Goal: Transaction & Acquisition: Purchase product/service

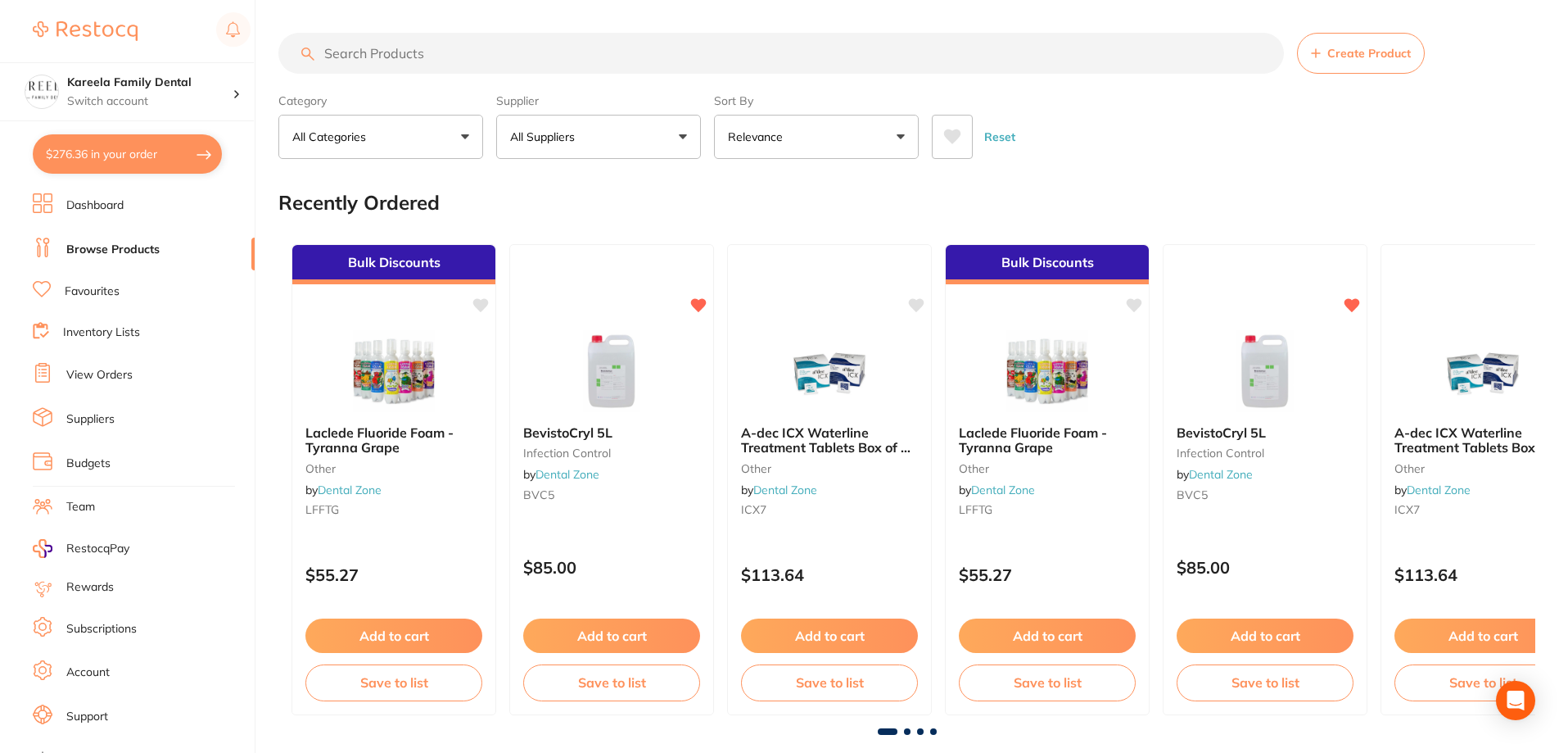
click at [592, 56] on input "search" at bounding box center [781, 53] width 1006 height 41
type input "prophy"
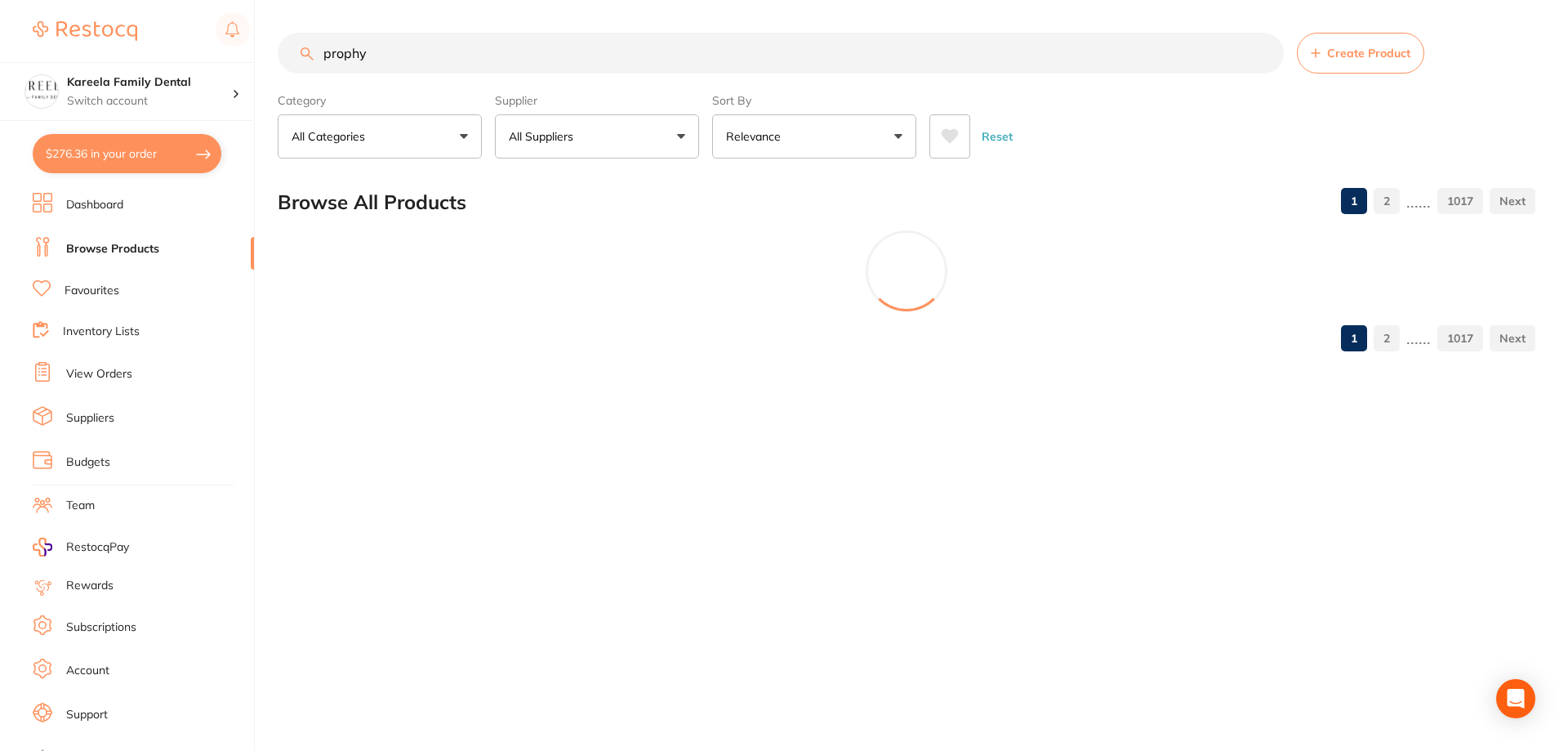
click at [609, 128] on button "All Suppliers" at bounding box center [597, 136] width 205 height 44
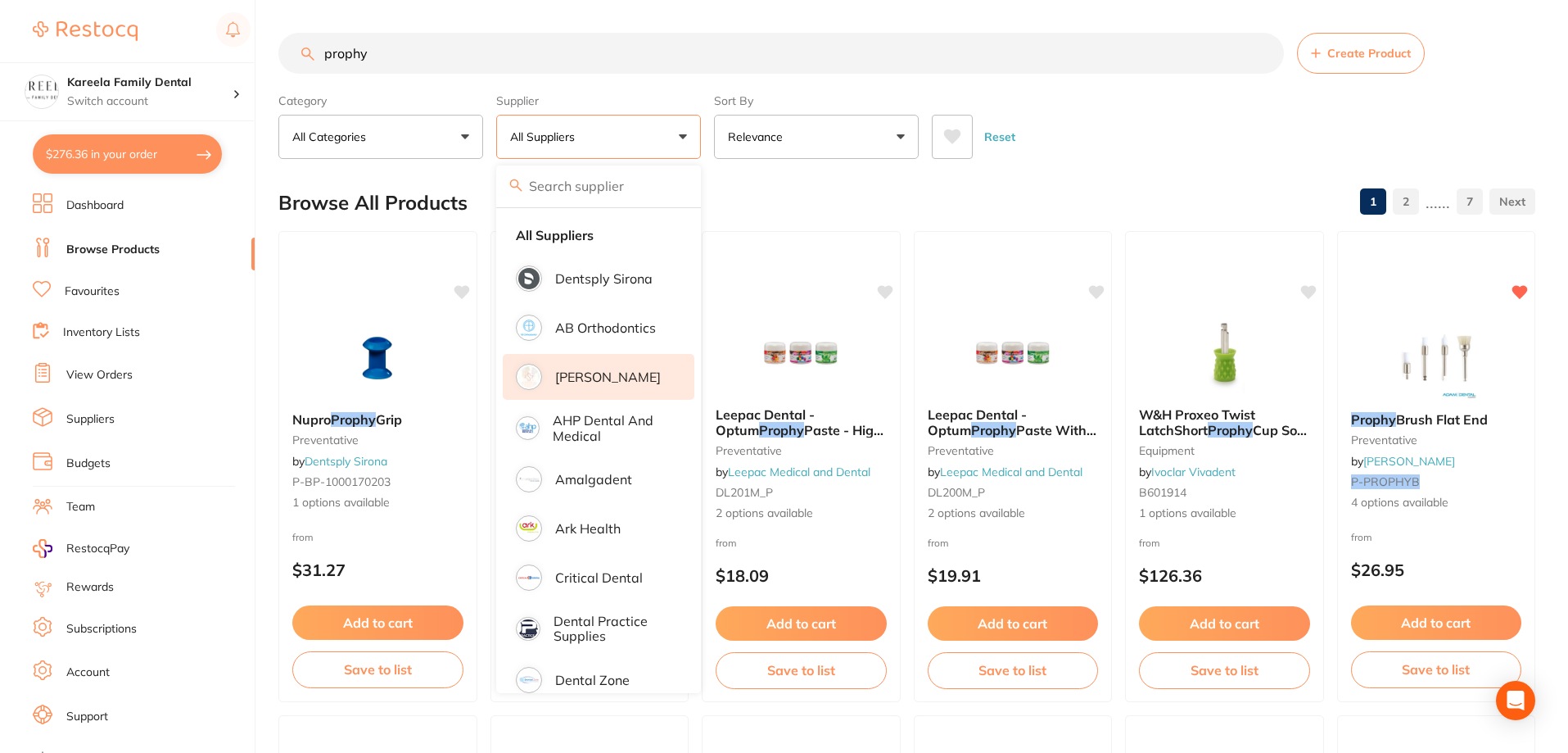
click at [639, 374] on li "[PERSON_NAME]" at bounding box center [598, 376] width 192 height 46
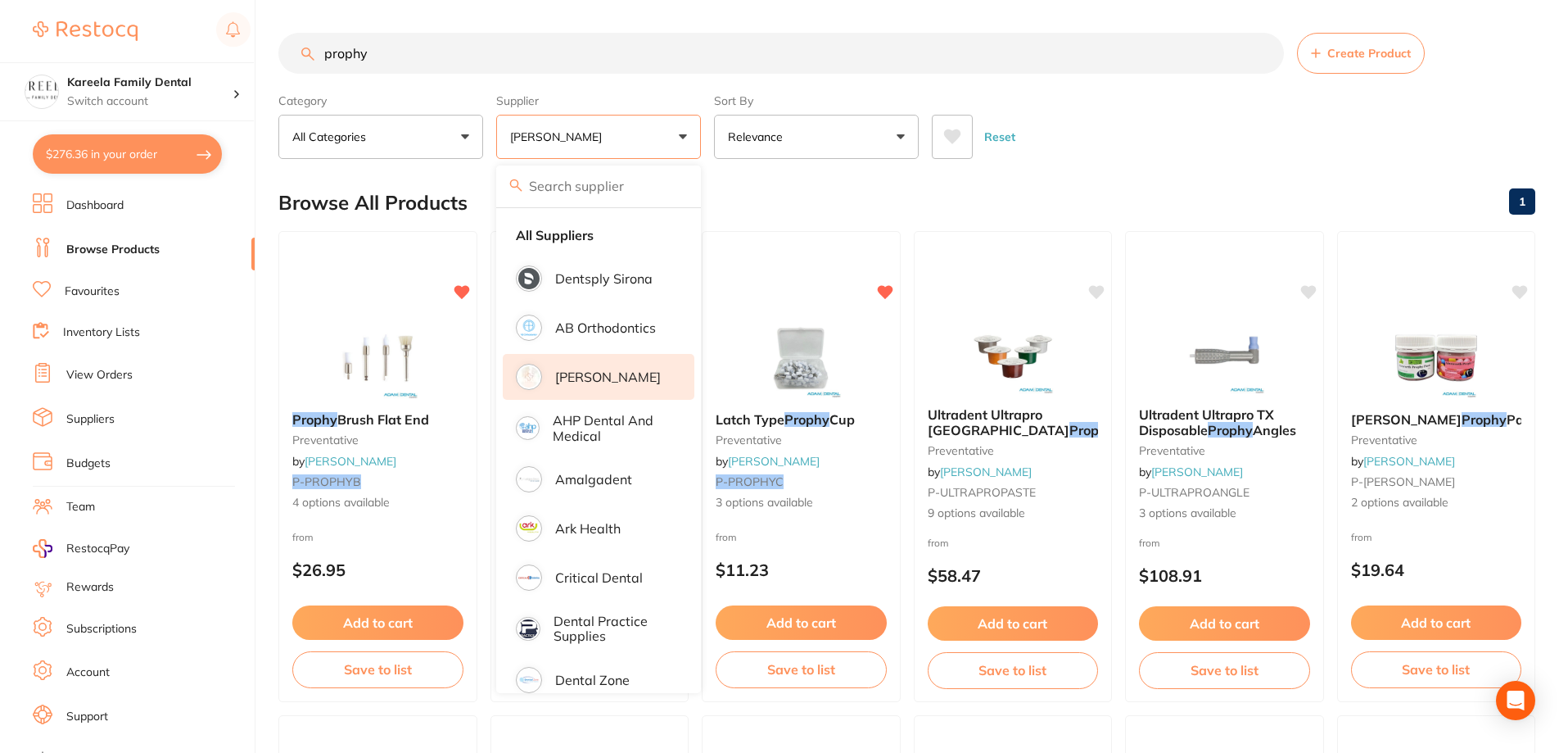
click at [1111, 128] on div "Reset" at bounding box center [1227, 130] width 591 height 57
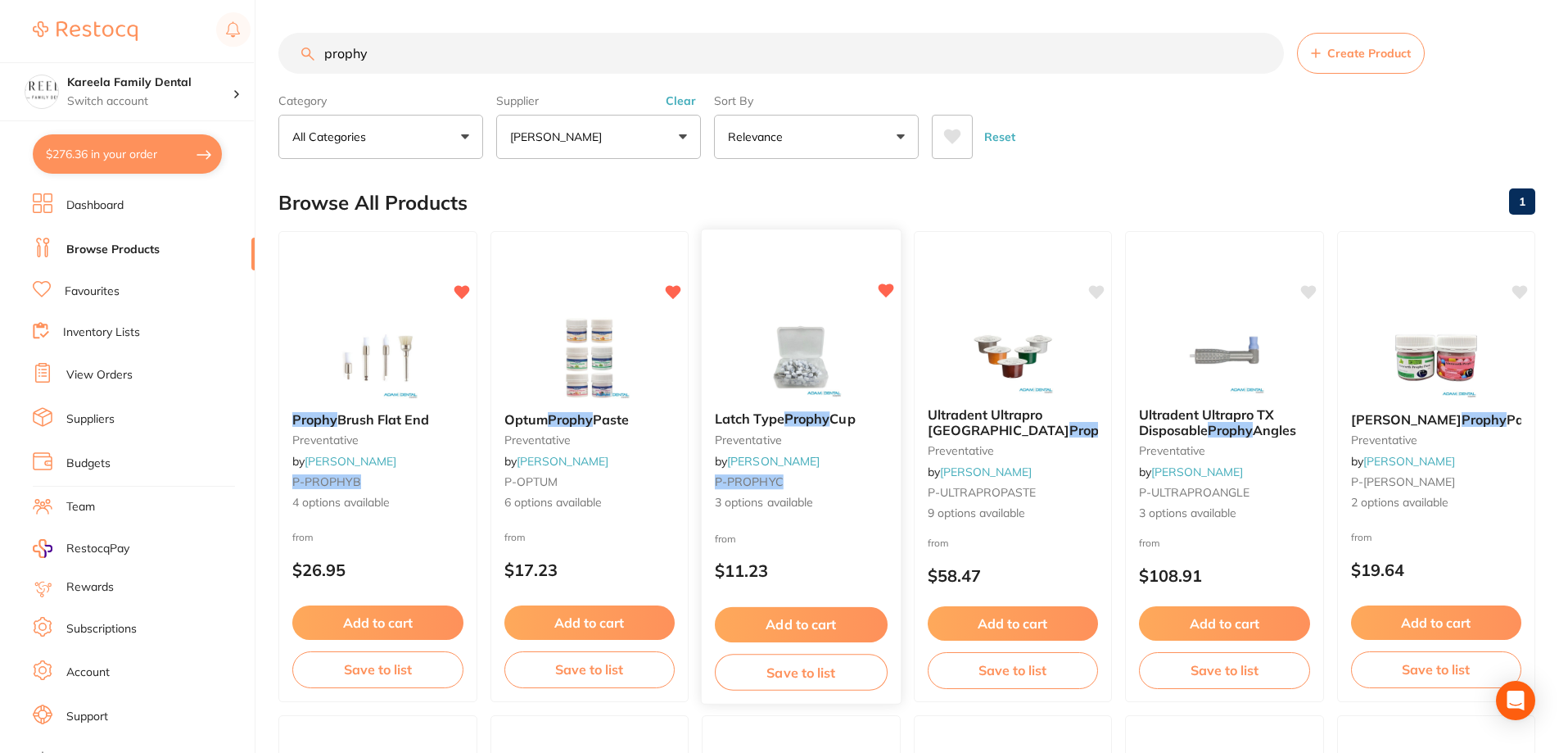
click at [799, 314] on div "Latch Type Prophy Cup preventative by [PERSON_NAME] P-PROPHYC 3 options availab…" at bounding box center [802, 467] width 201 height 476
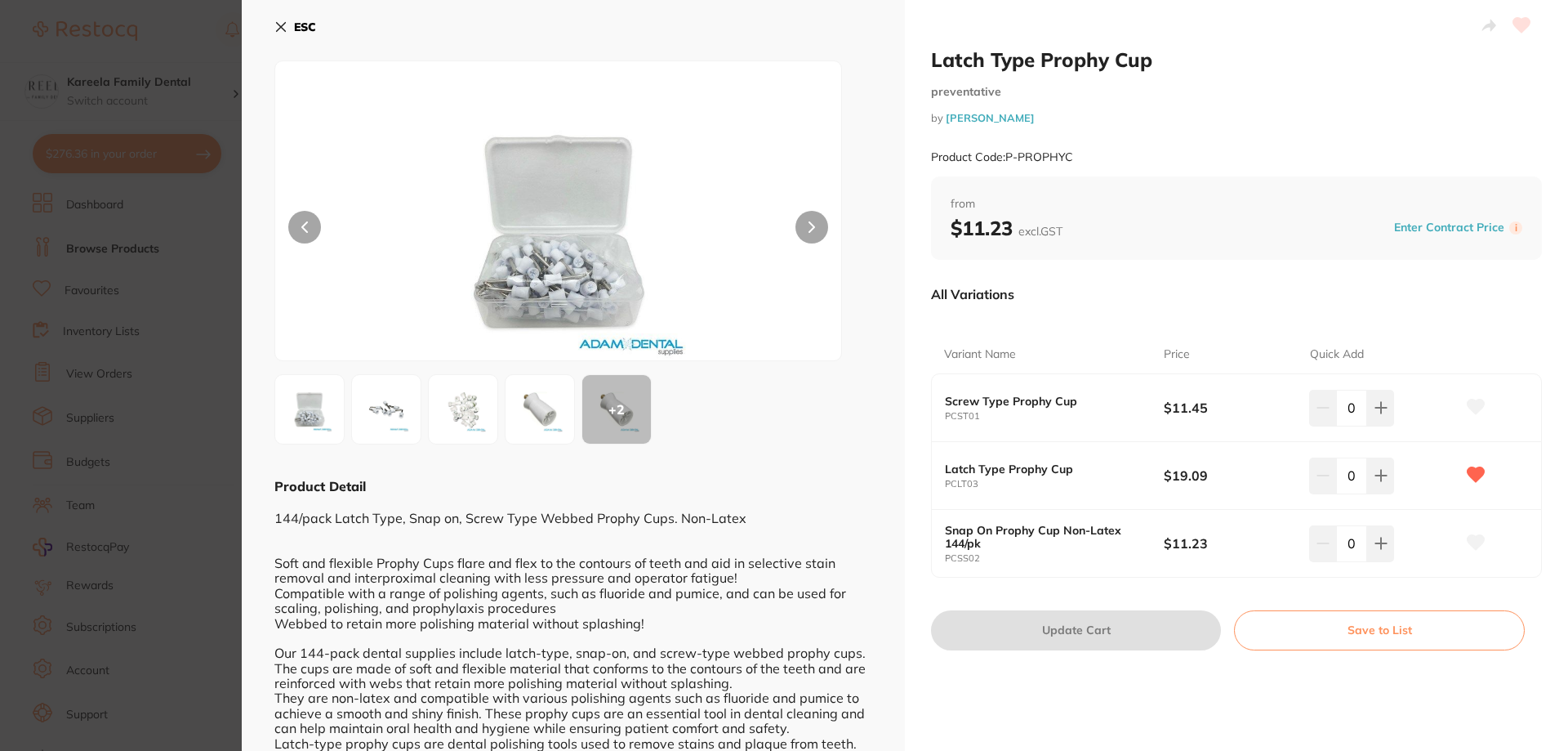
click at [231, 115] on section "Latch Type Prophy Cup preventative by [PERSON_NAME] Product Code: P-PROPHYC ESC…" at bounding box center [784, 376] width 1568 height 751
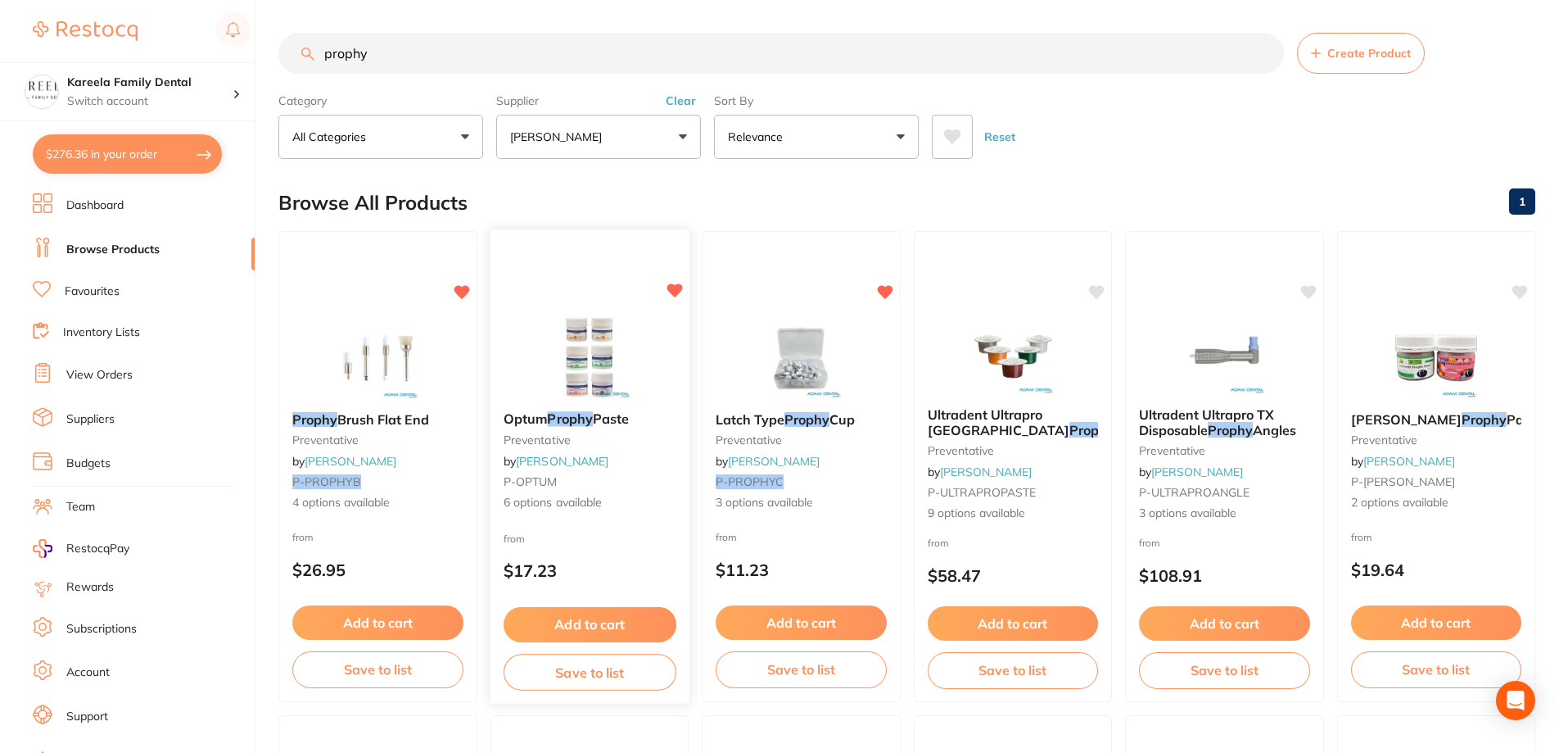
click at [624, 298] on div "Optum Prophy Paste preventative by [PERSON_NAME] P-OPTUM 6 options available fr…" at bounding box center [589, 467] width 201 height 476
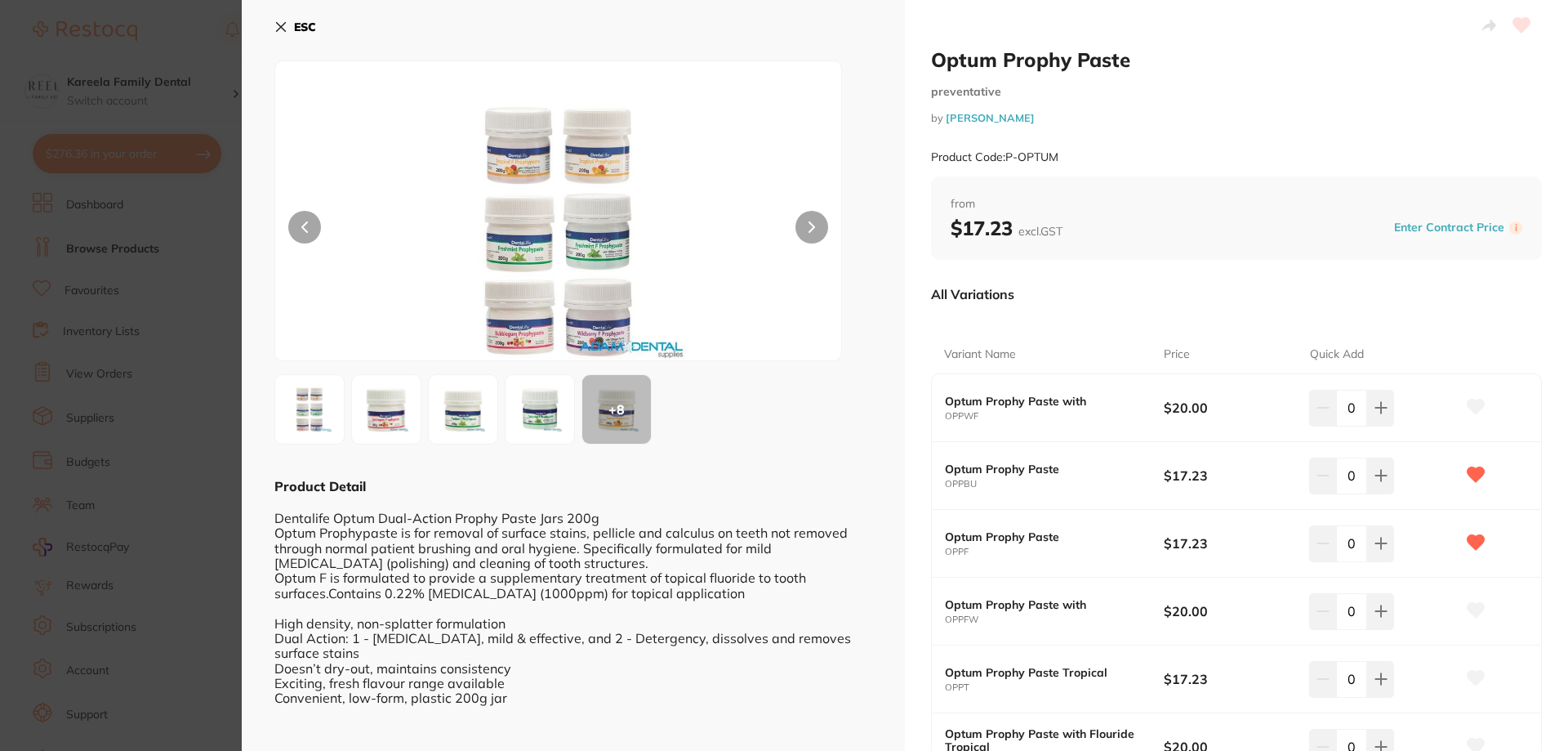
click at [204, 264] on section "Optum Prophy Paste preventative by [PERSON_NAME] Product Code: P-OPTUM ESC + 8 …" at bounding box center [784, 376] width 1568 height 751
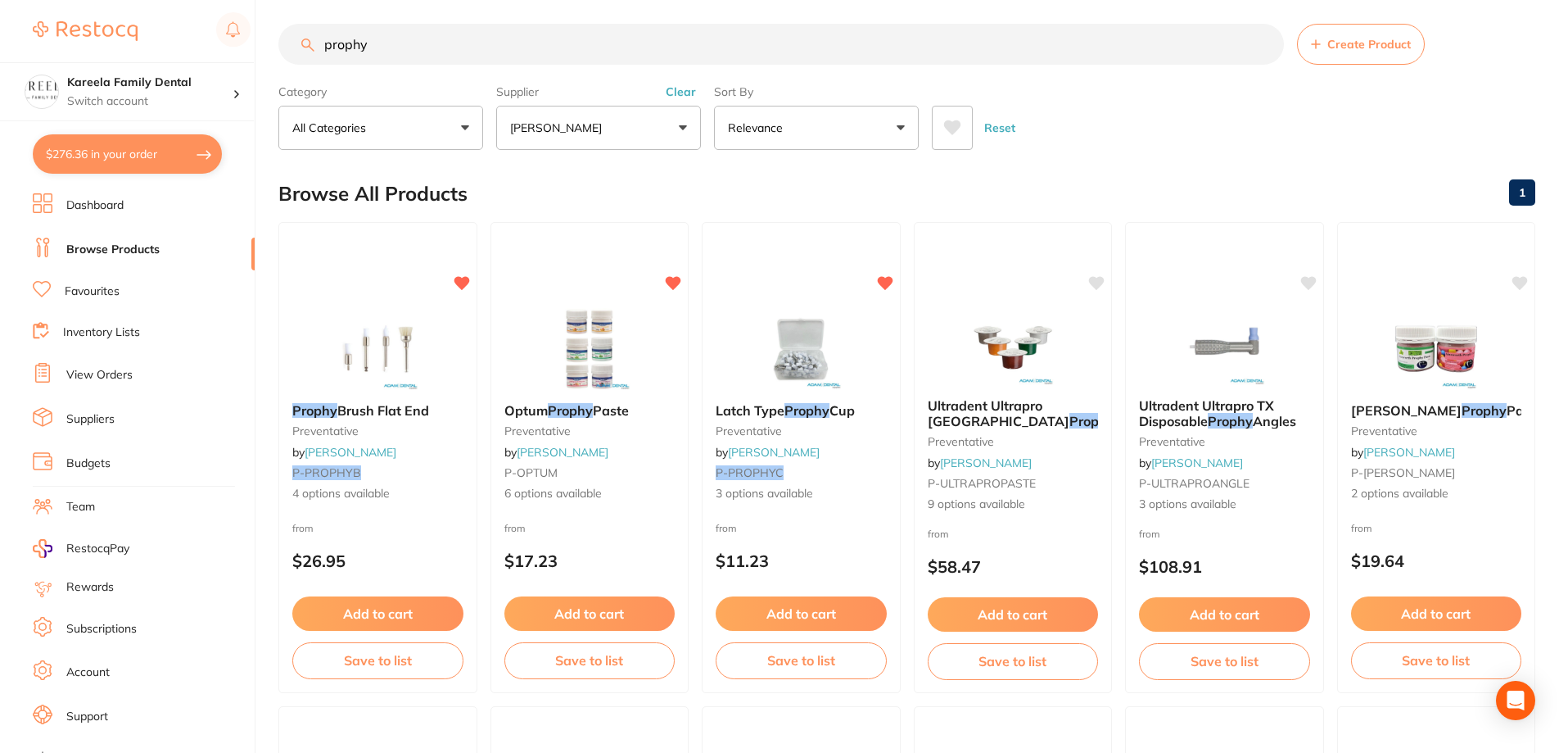
click at [662, 127] on button "[PERSON_NAME]" at bounding box center [598, 127] width 205 height 44
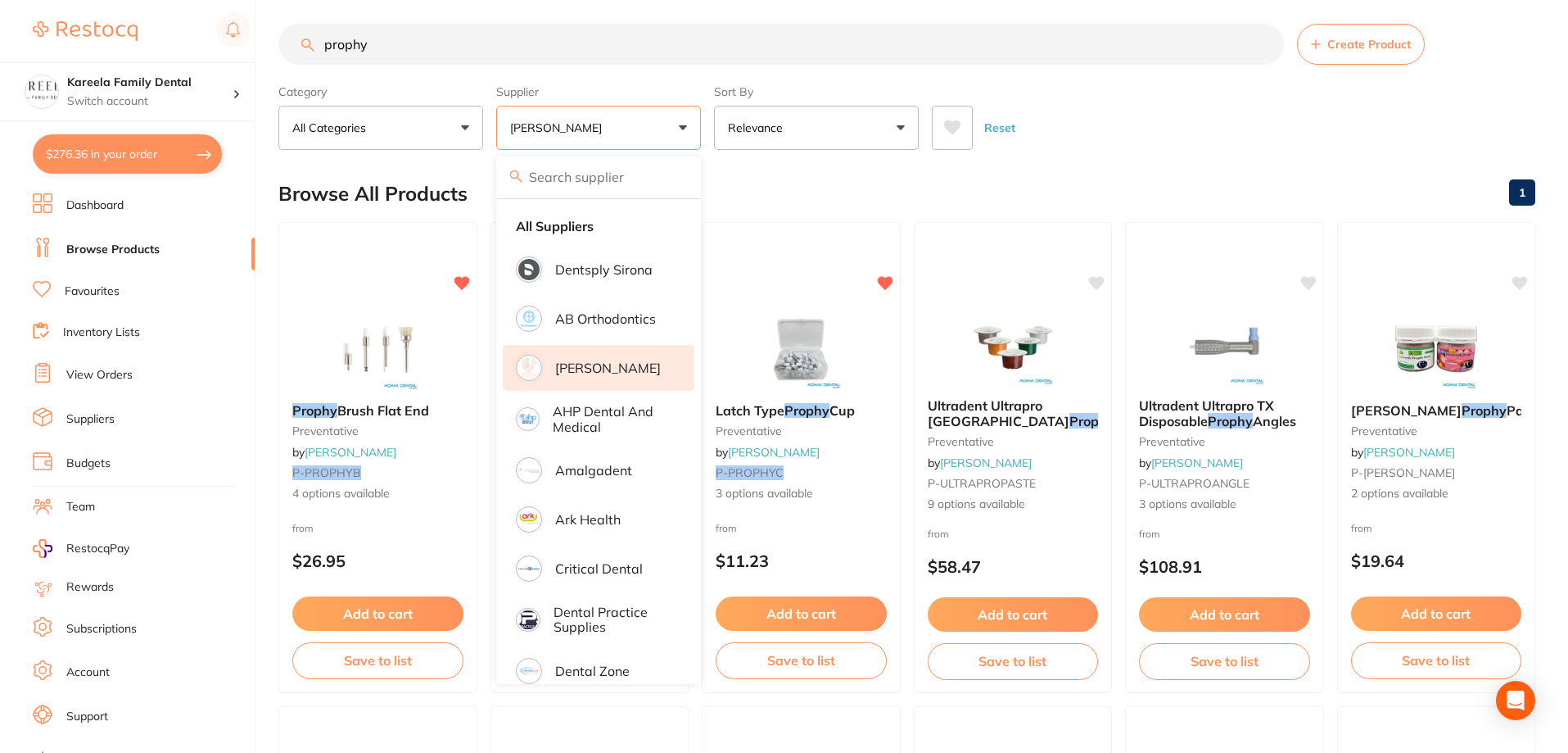
click at [645, 378] on li "[PERSON_NAME]" at bounding box center [598, 368] width 192 height 46
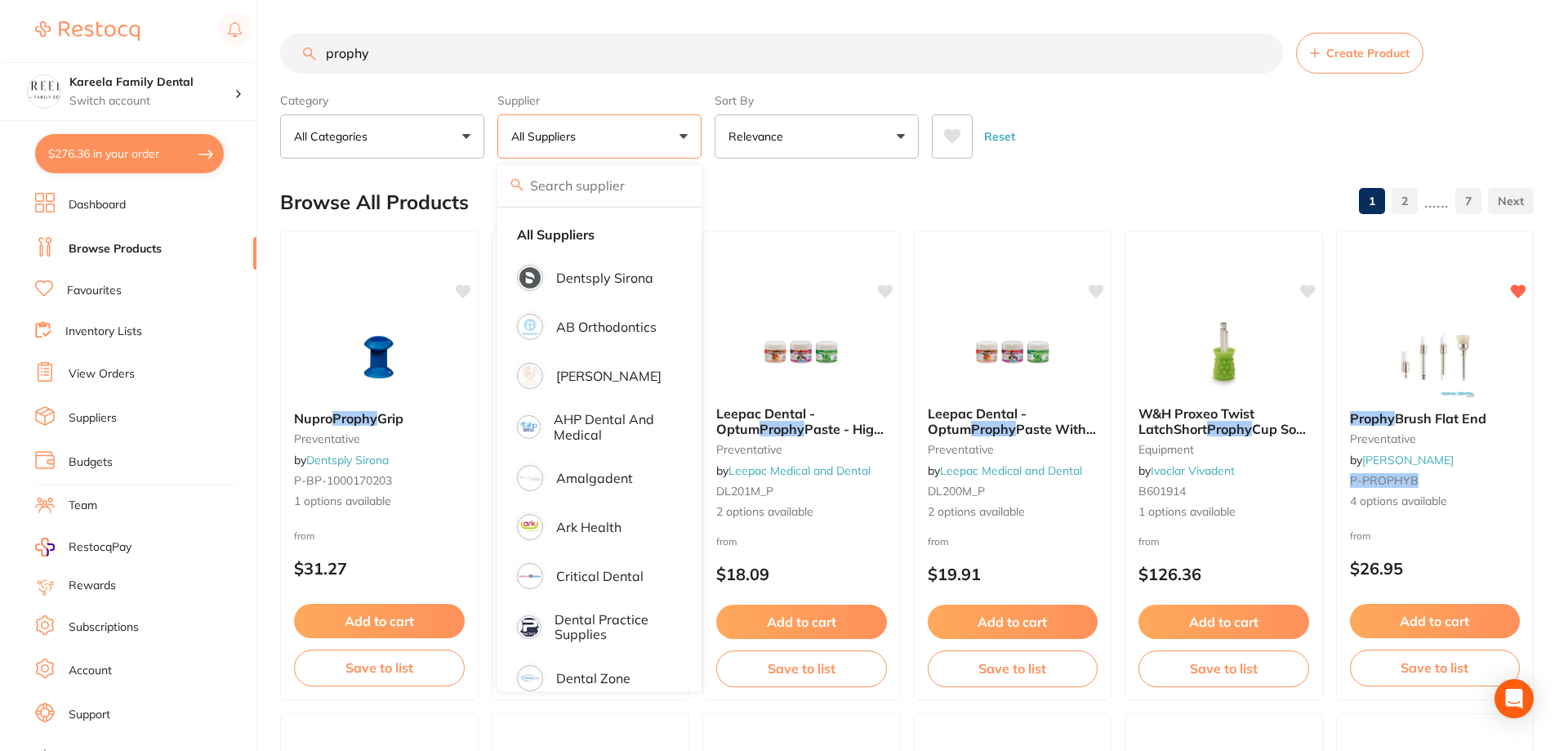
scroll to position [490, 0]
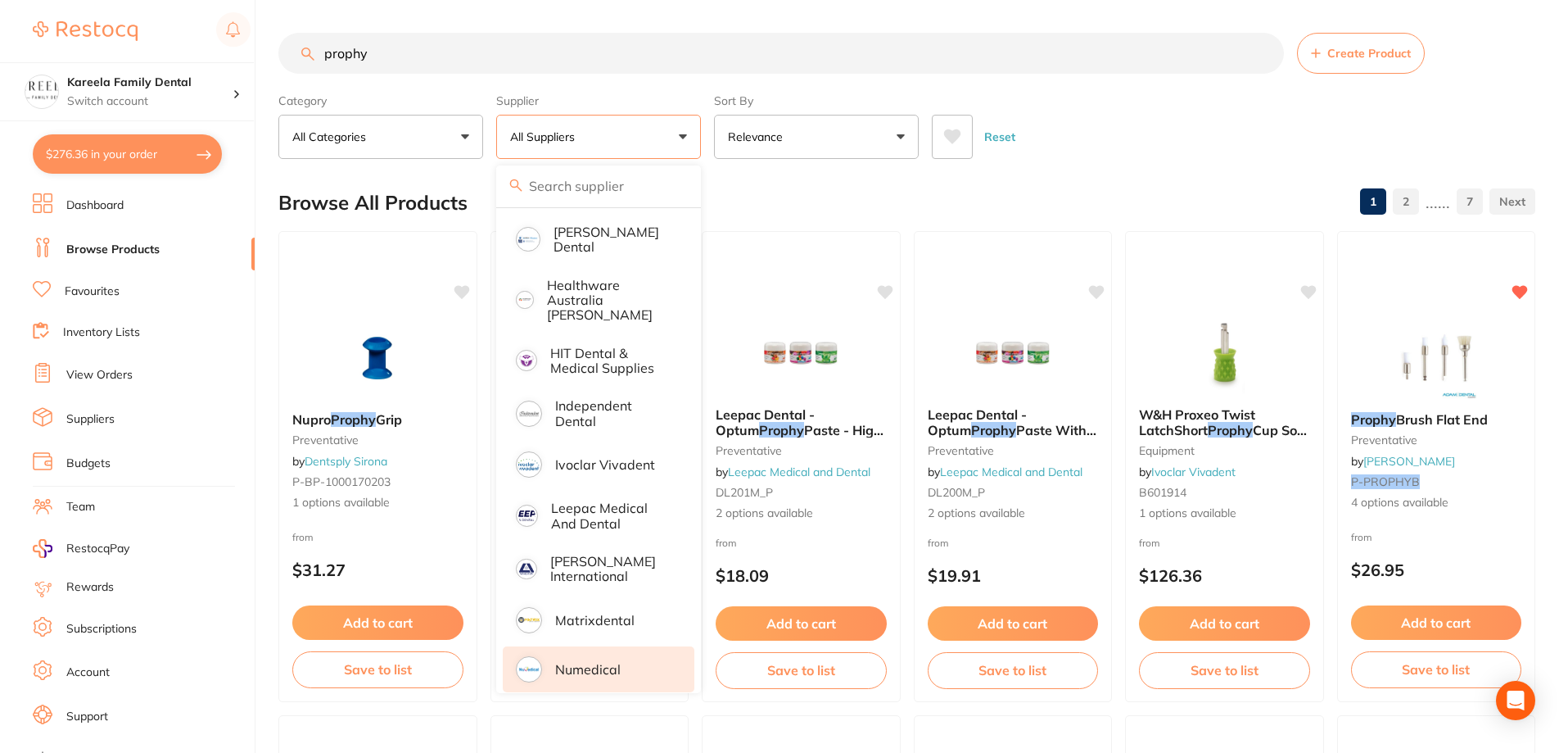
click at [633, 650] on li "Numedical" at bounding box center [598, 669] width 192 height 46
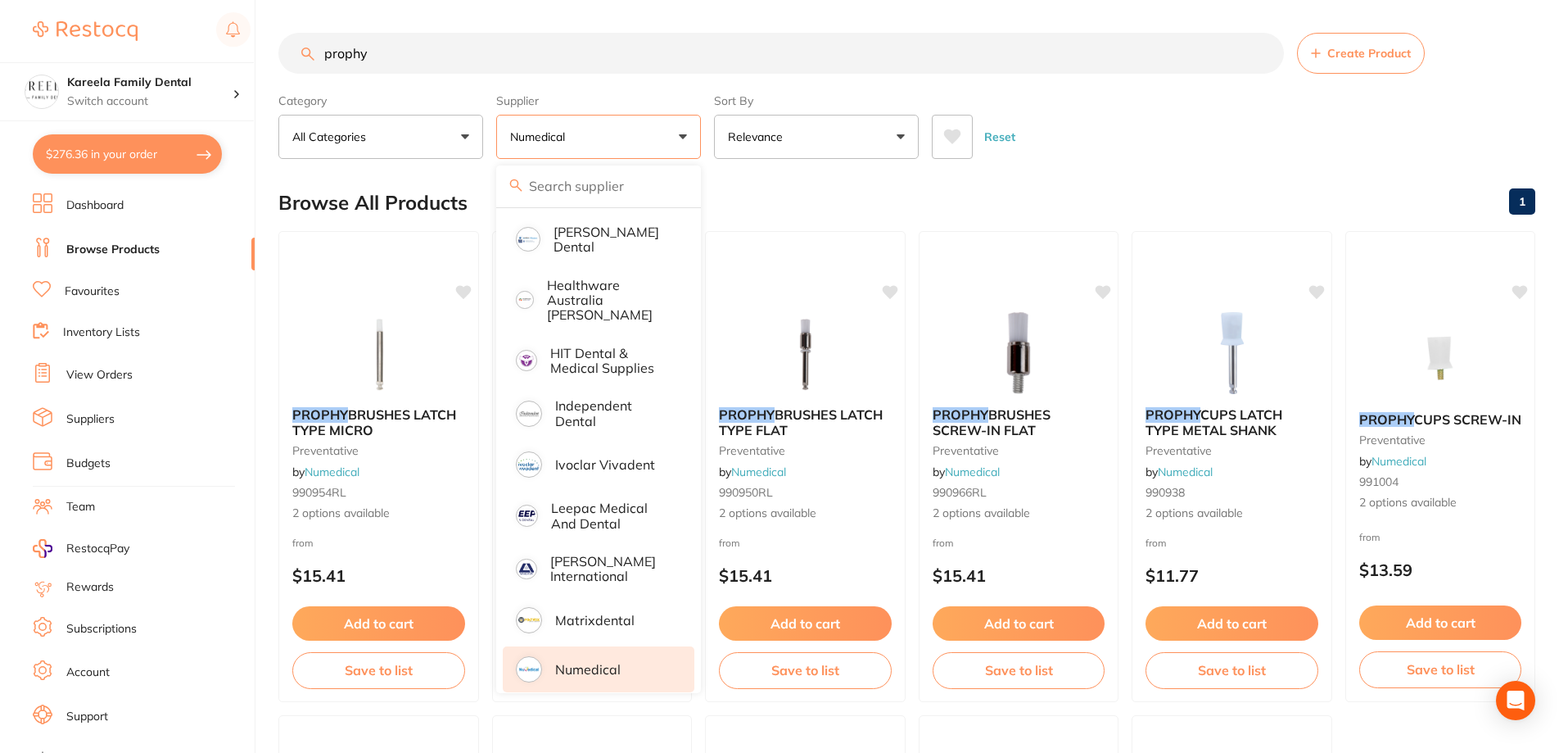
drag, startPoint x: 436, startPoint y: 49, endPoint x: 327, endPoint y: 46, distance: 109.0
click at [318, 45] on input "prophy" at bounding box center [781, 53] width 1006 height 41
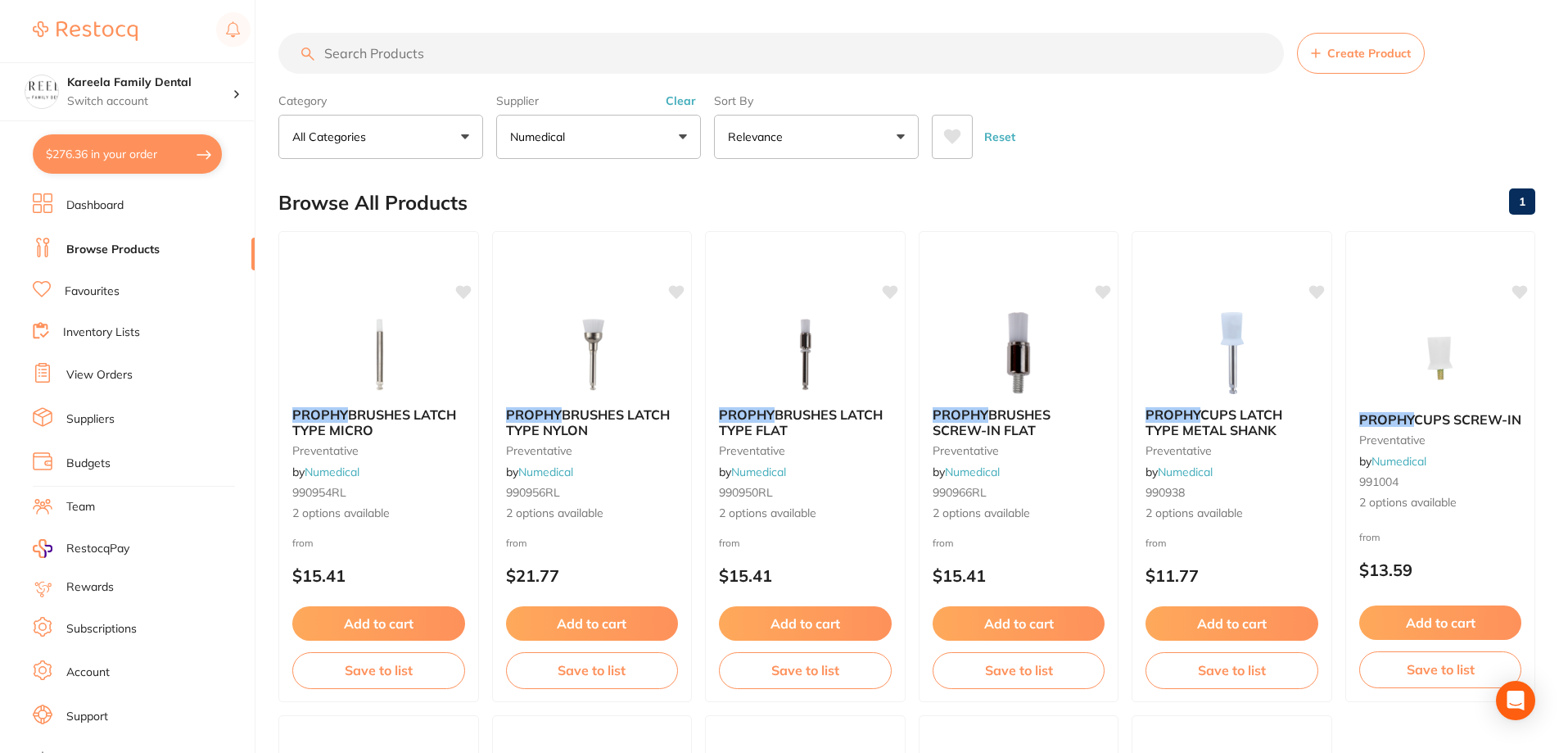
drag, startPoint x: 150, startPoint y: 155, endPoint x: 483, endPoint y: 270, distance: 352.3
click at [150, 154] on button "$276.36 in your order" at bounding box center [127, 154] width 189 height 40
checkbox input "true"
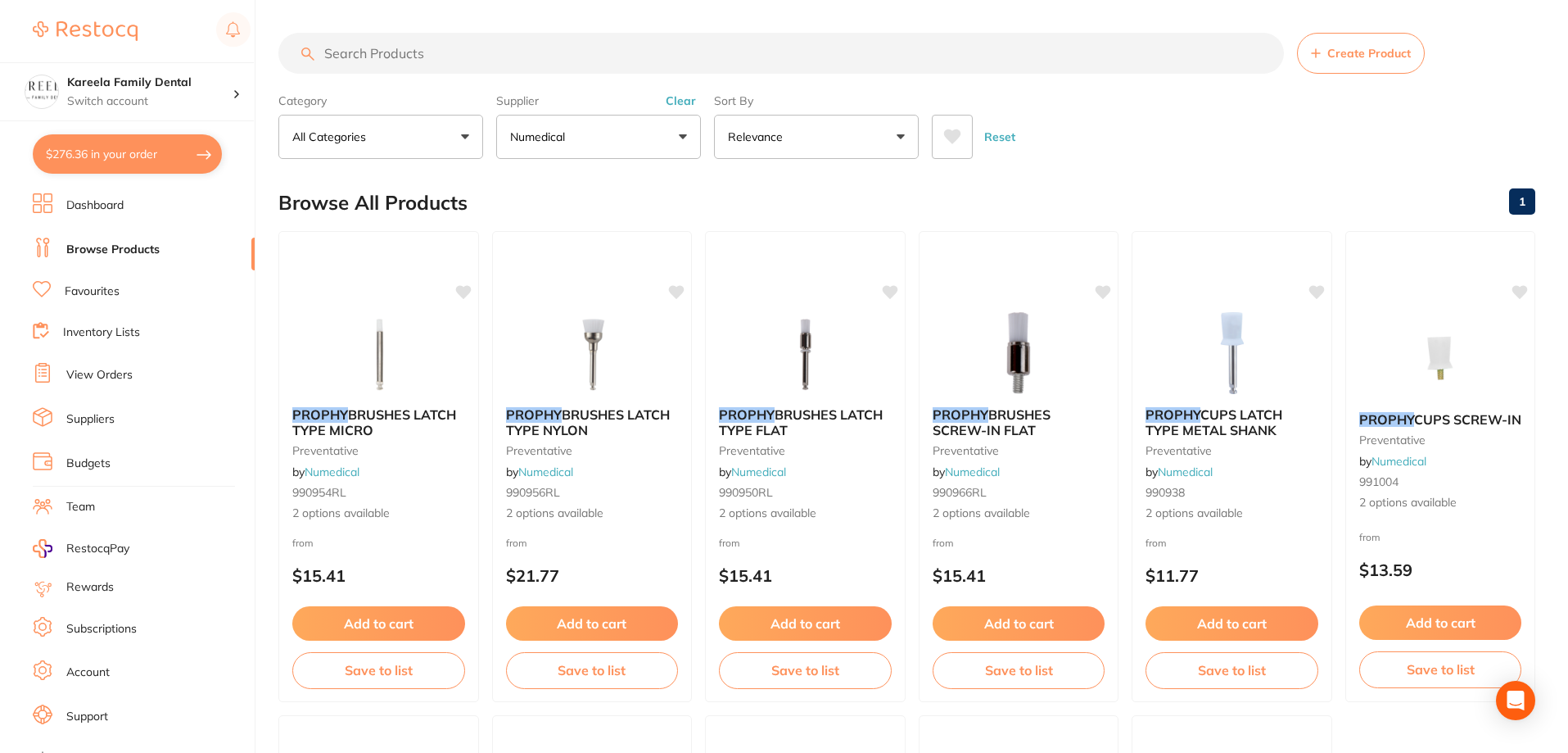
checkbox input "true"
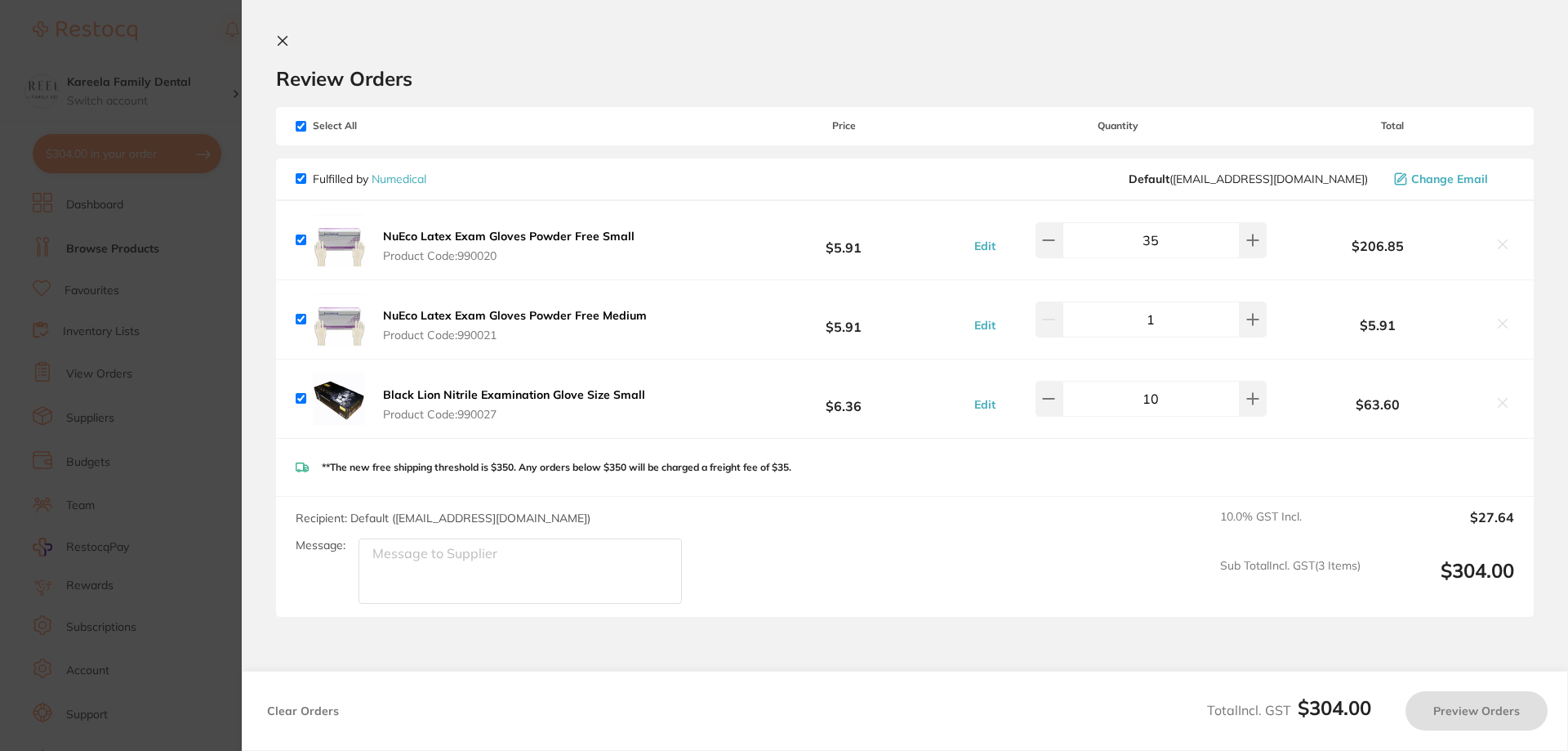
scroll to position [589, 0]
click at [1161, 317] on input "1" at bounding box center [1151, 319] width 178 height 36
type input "10"
drag, startPoint x: 1179, startPoint y: 401, endPoint x: 1114, endPoint y: 402, distance: 65.0
click at [1114, 402] on input "10" at bounding box center [1151, 398] width 178 height 36
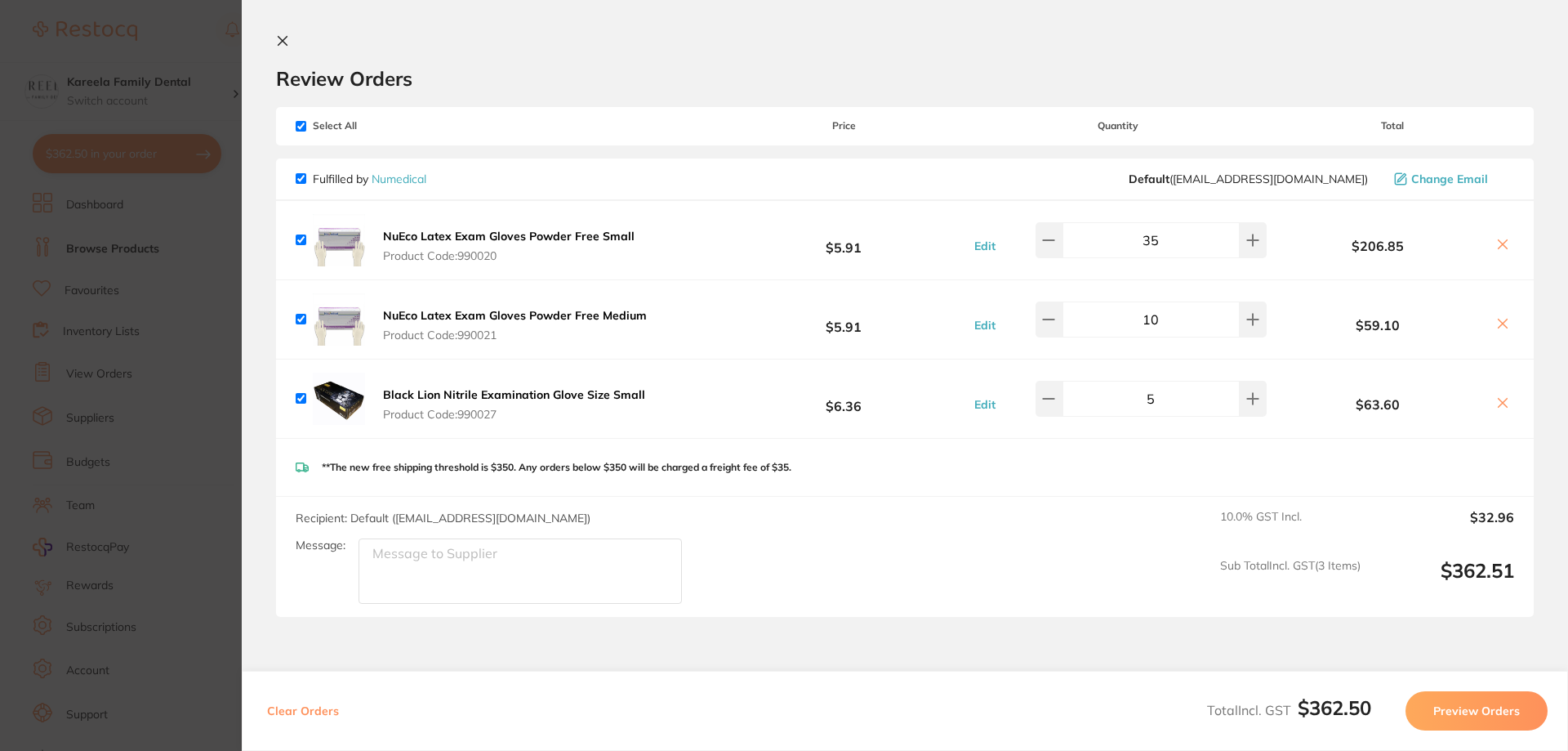
type input "5"
click at [179, 360] on section "Update RRP Set your pre negotiated price for this item. Item Agreed RRP (excl. …" at bounding box center [784, 376] width 1568 height 751
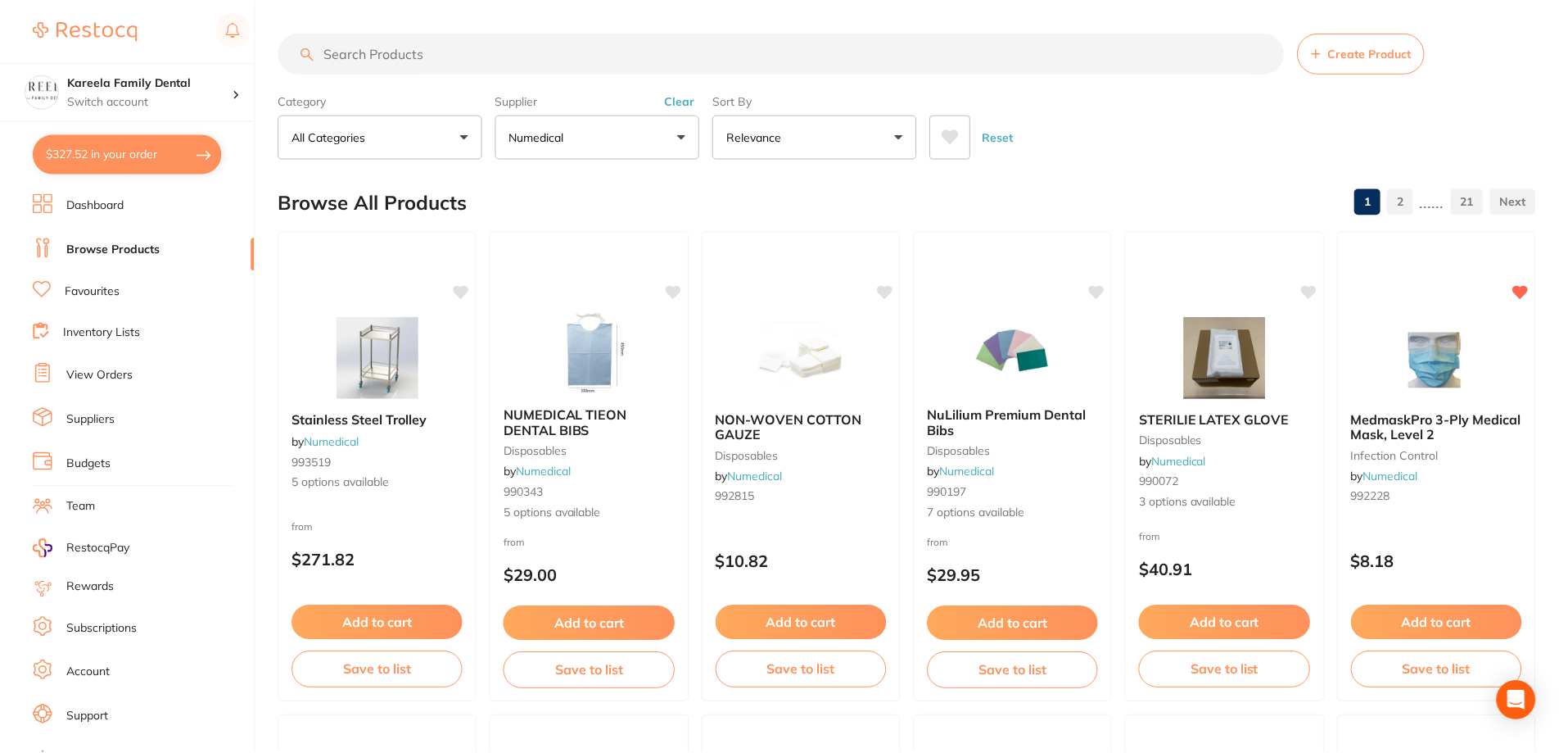
scroll to position [9, 0]
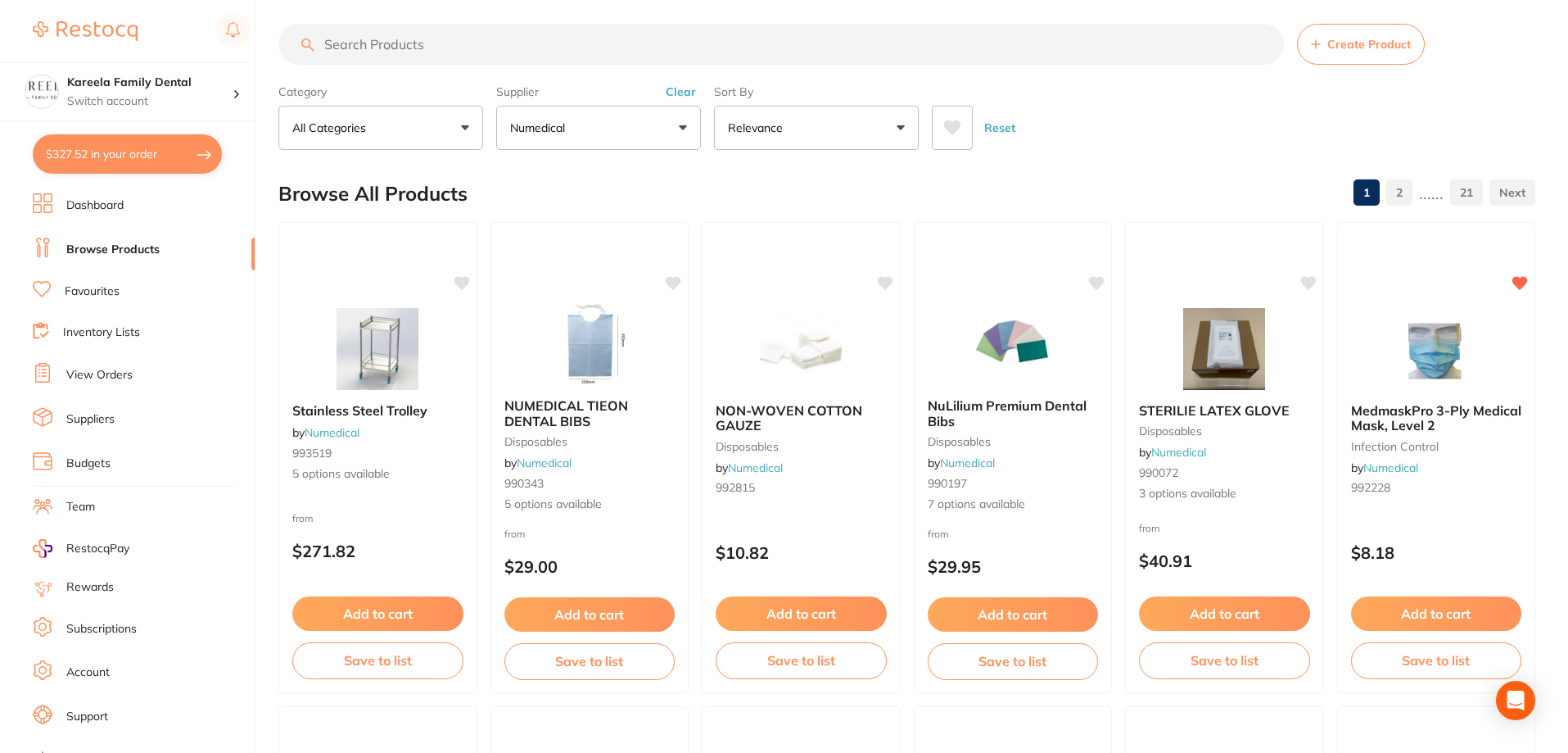
click at [560, 45] on input "search" at bounding box center [781, 44] width 1006 height 41
click at [945, 134] on icon at bounding box center [952, 127] width 18 height 16
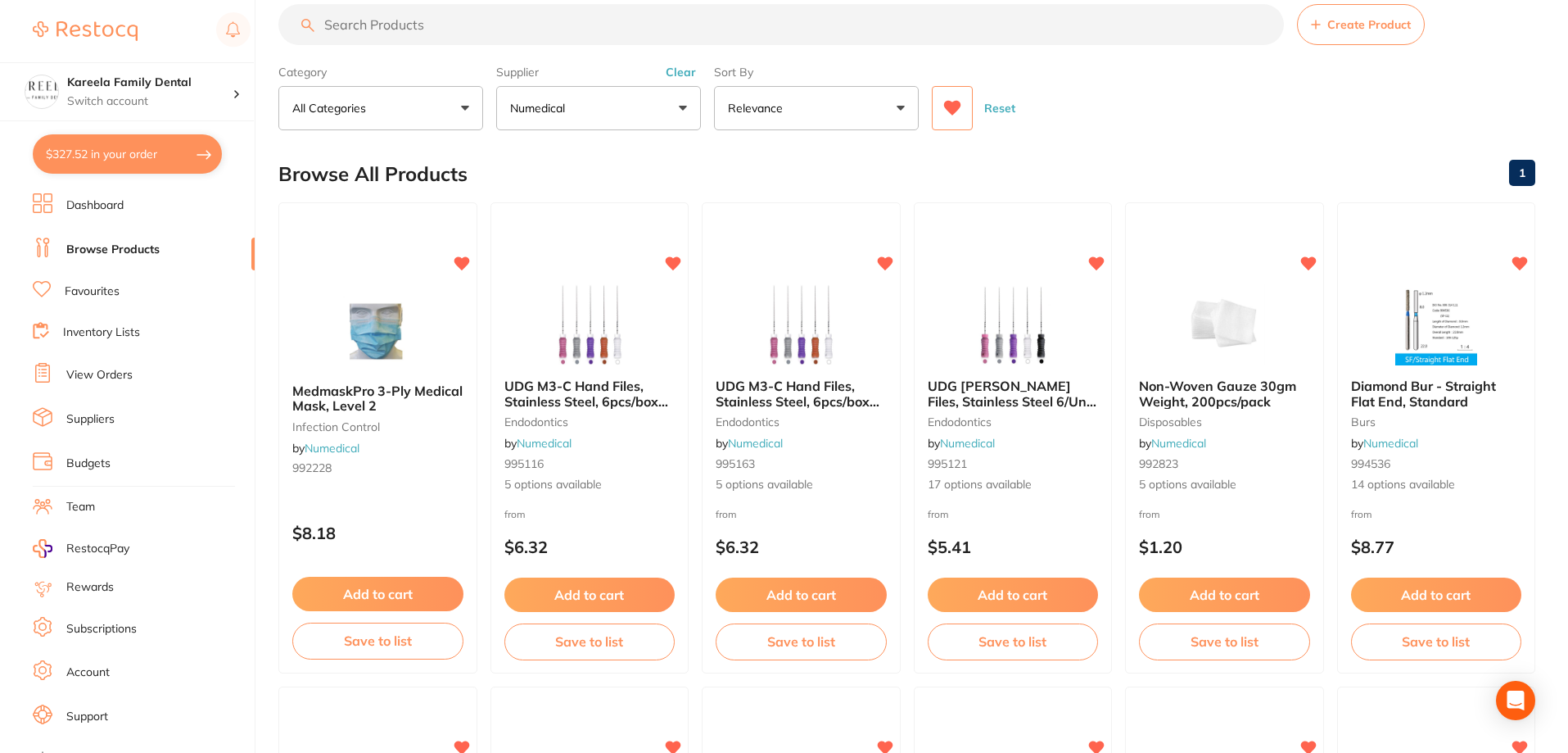
scroll to position [0, 0]
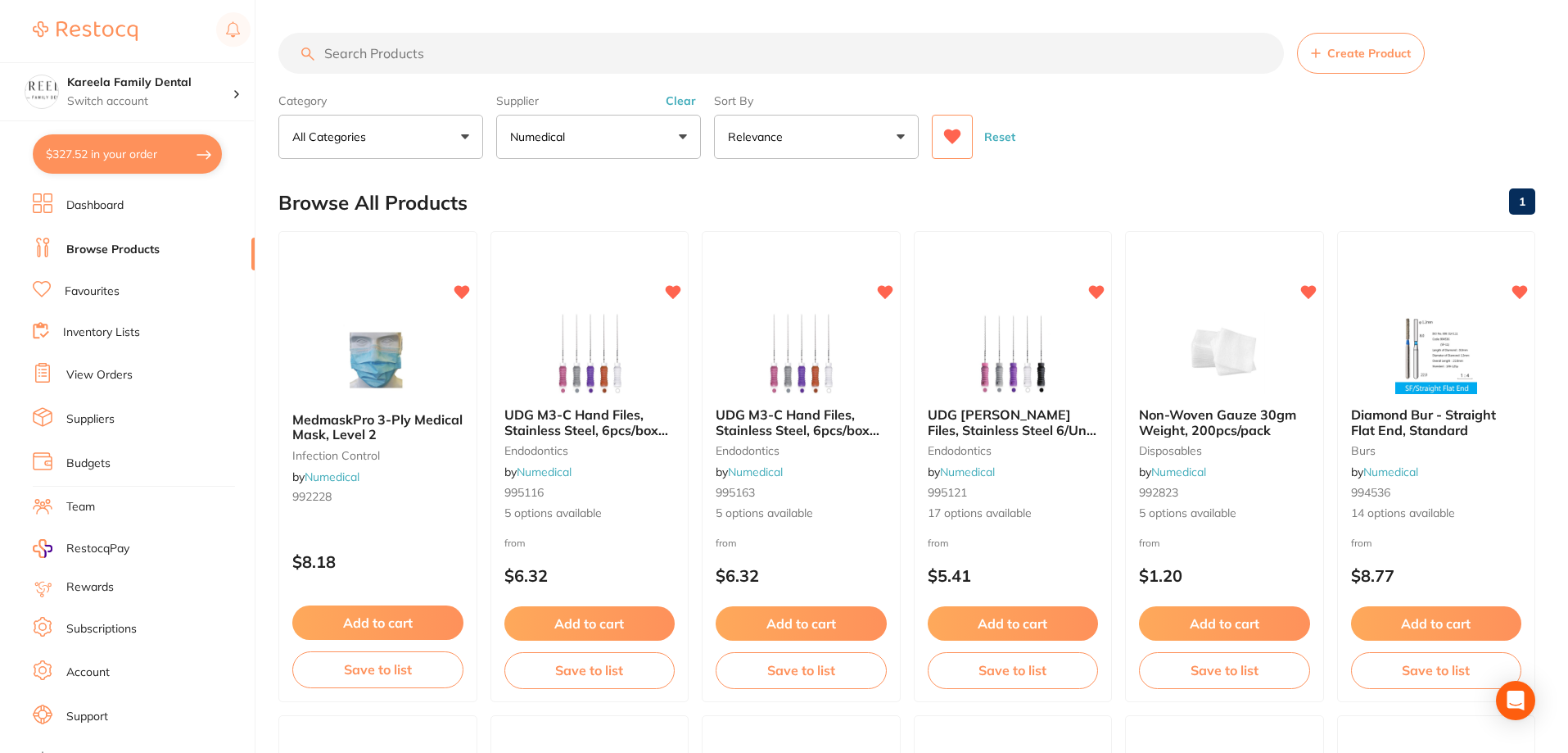
click at [669, 63] on input "search" at bounding box center [781, 53] width 1006 height 41
type input "appen"
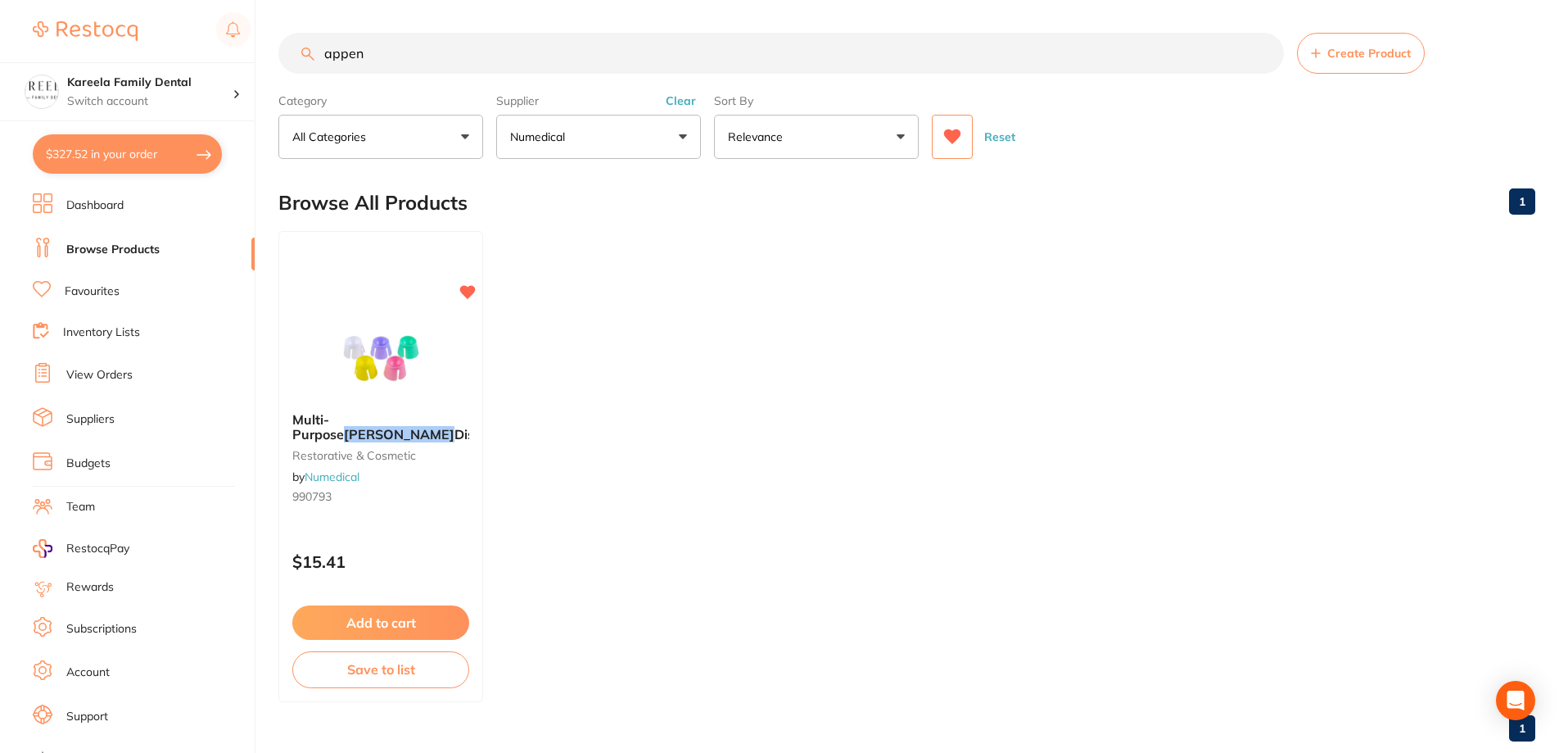
click at [393, 365] on img at bounding box center [381, 358] width 106 height 82
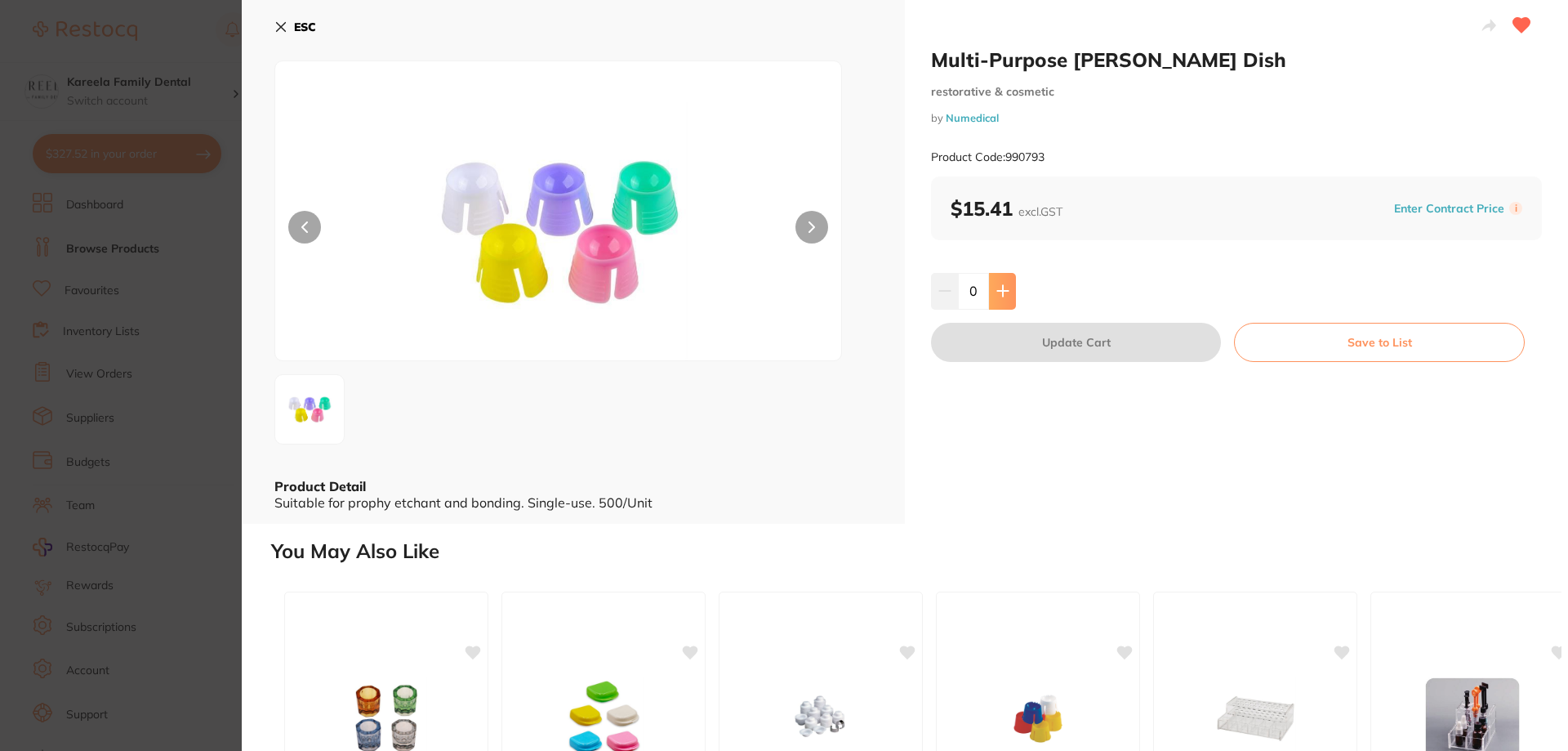
click at [999, 293] on icon at bounding box center [1003, 291] width 13 height 13
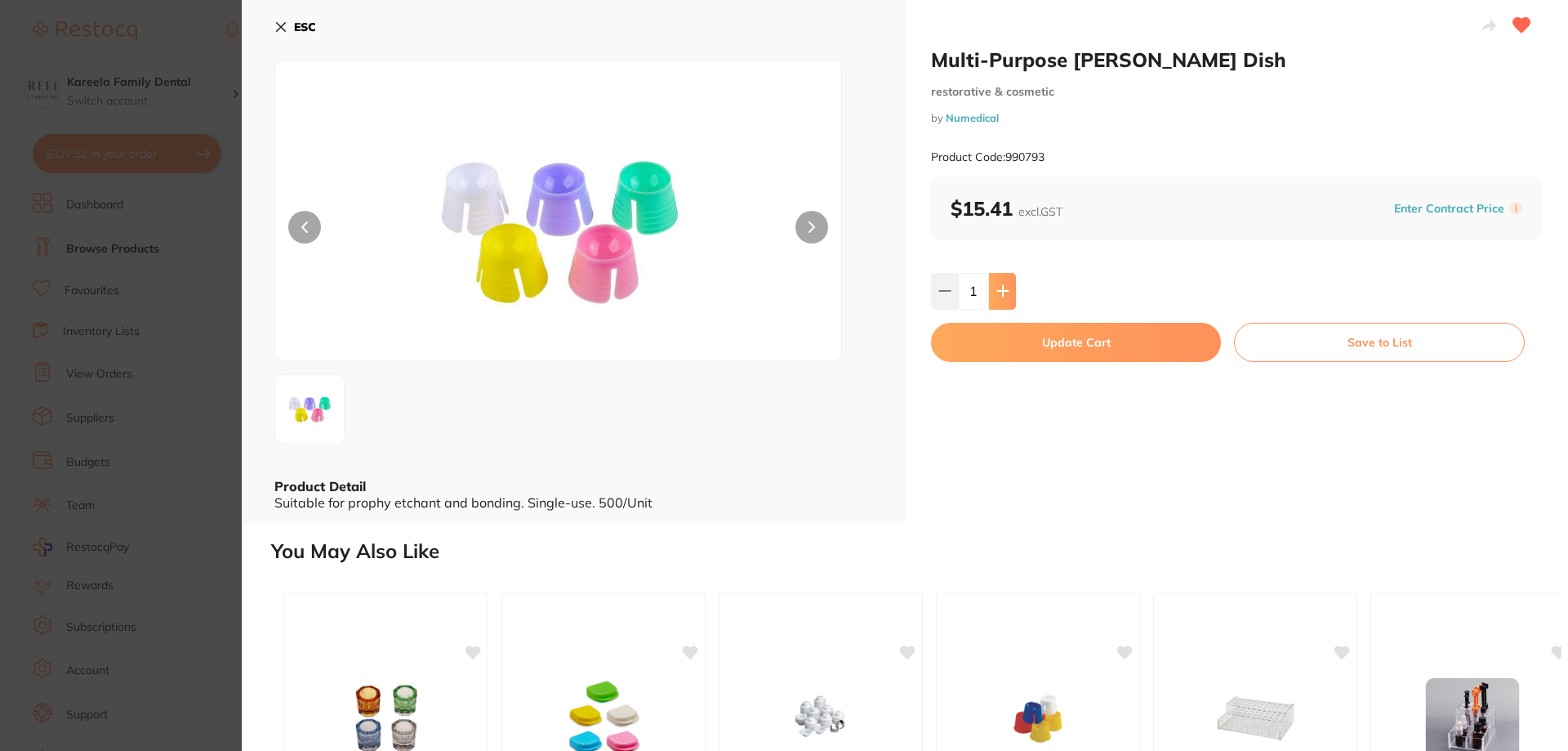
type input "2"
drag, startPoint x: 1058, startPoint y: 342, endPoint x: 1006, endPoint y: 332, distance: 53.0
click at [1058, 341] on button "Update Cart" at bounding box center [1076, 342] width 290 height 40
checkbox input "false"
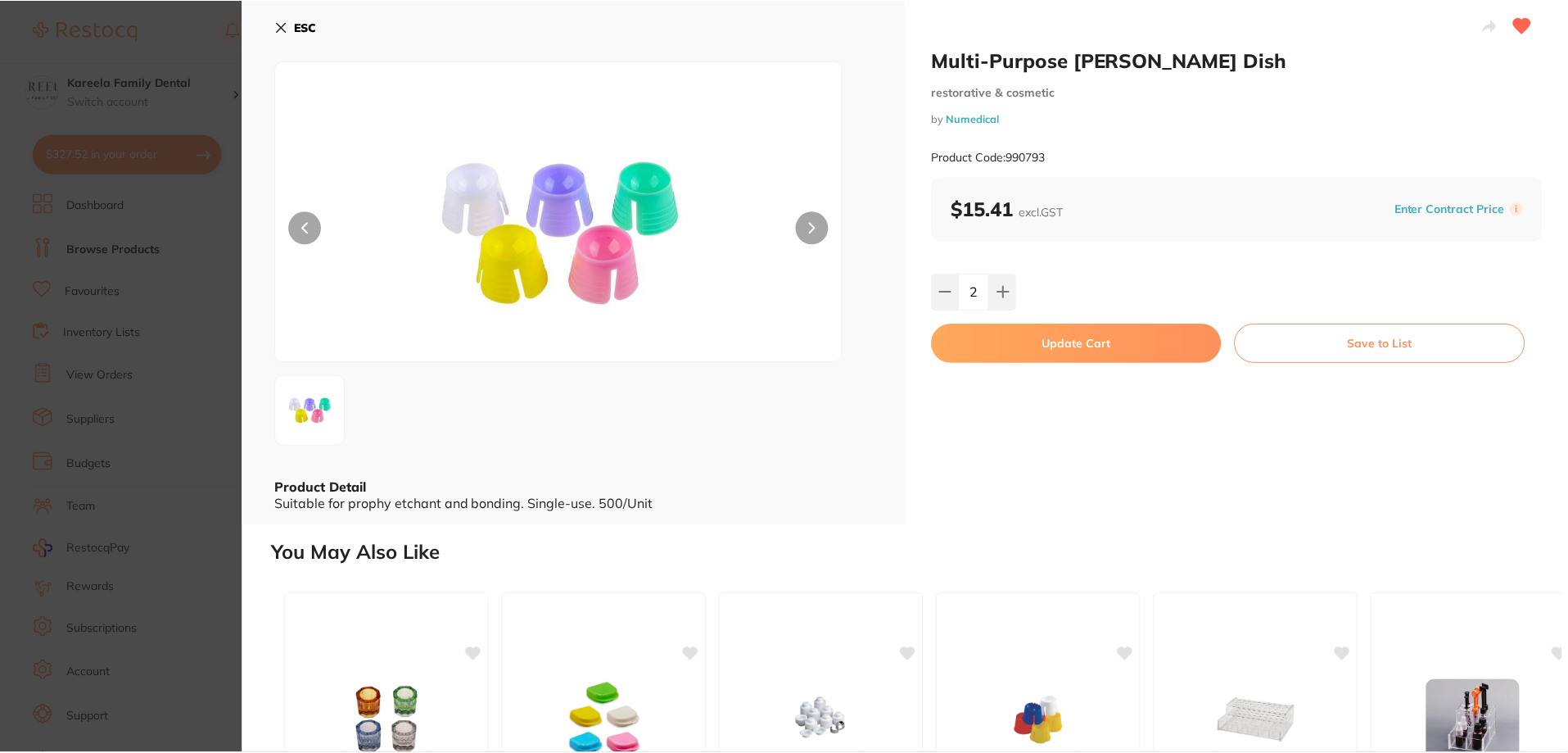
scroll to position [1, 0]
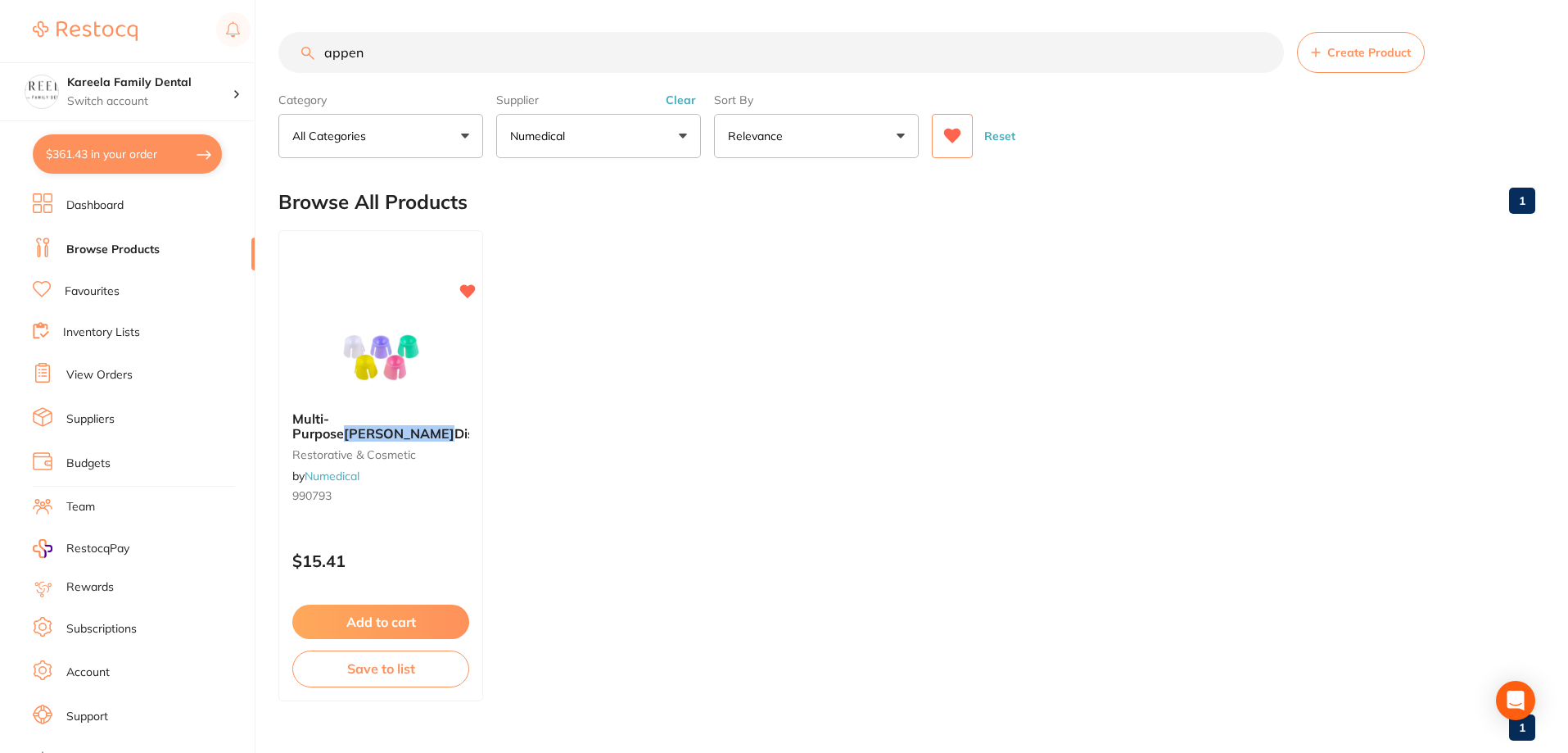
drag, startPoint x: 382, startPoint y: 51, endPoint x: 271, endPoint y: 51, distance: 111.0
click at [271, 51] on div "$361.43 Kareela Family Dental Switch account Kareela Family Dental $361.43 in y…" at bounding box center [784, 376] width 1568 height 753
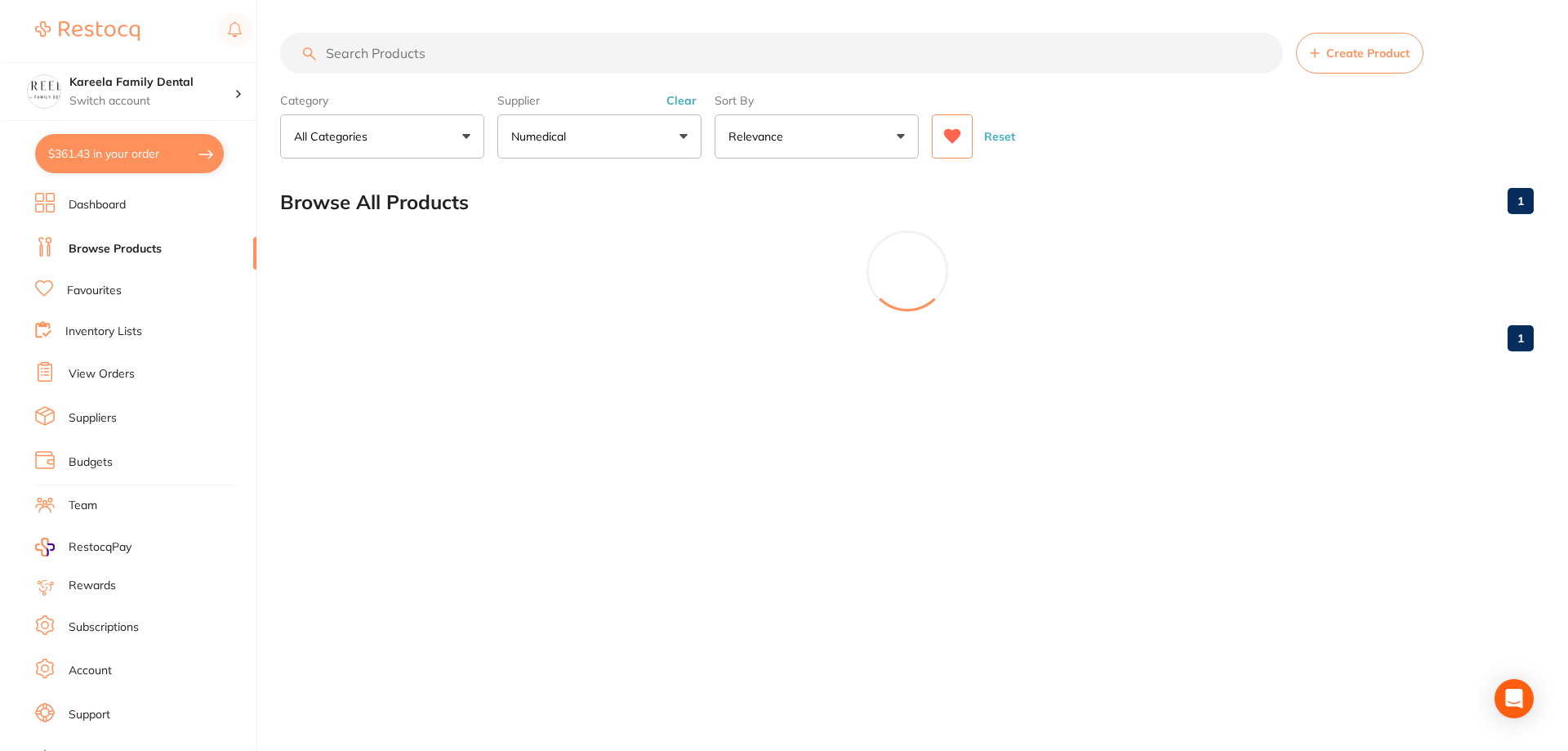
scroll to position [0, 0]
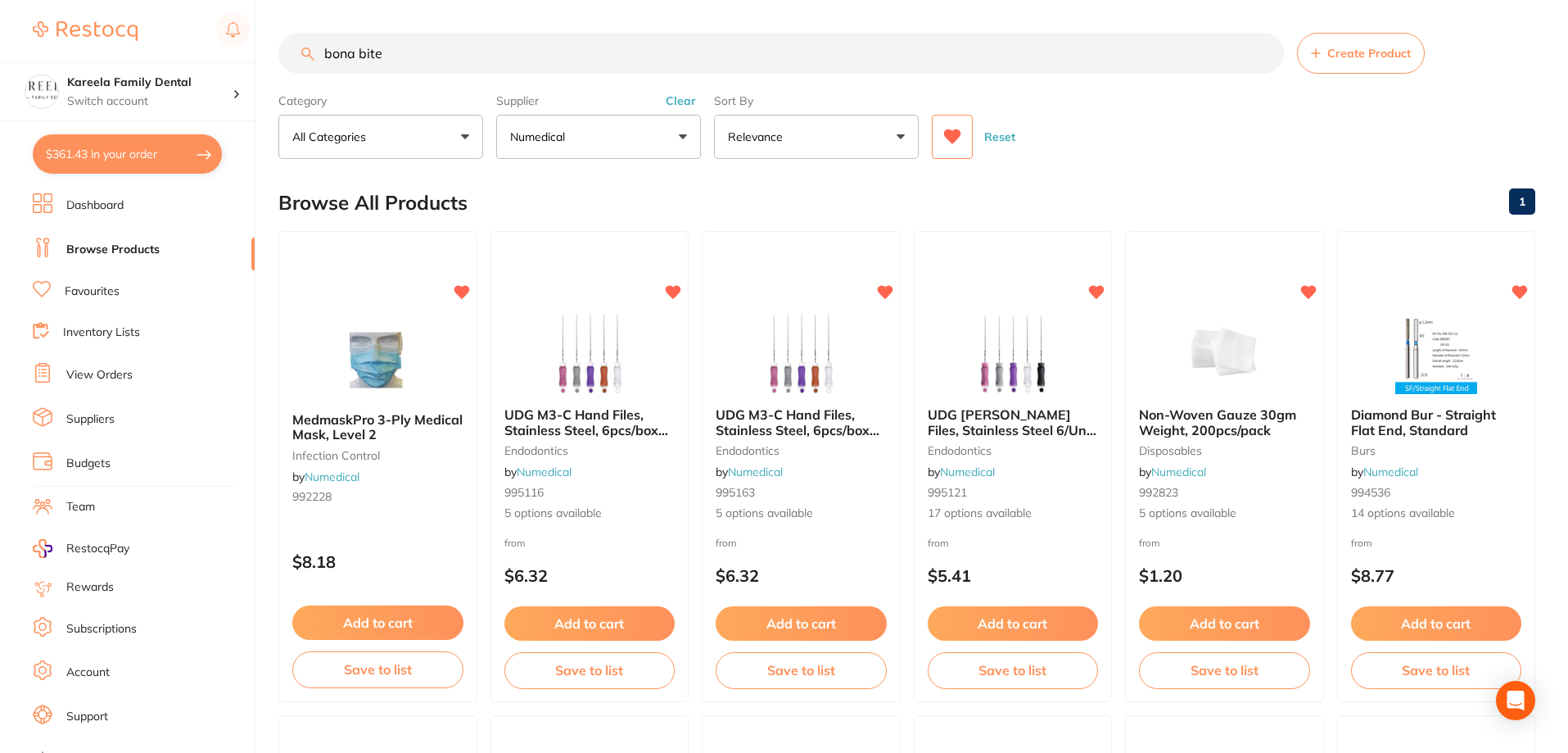
type input "bona bite"
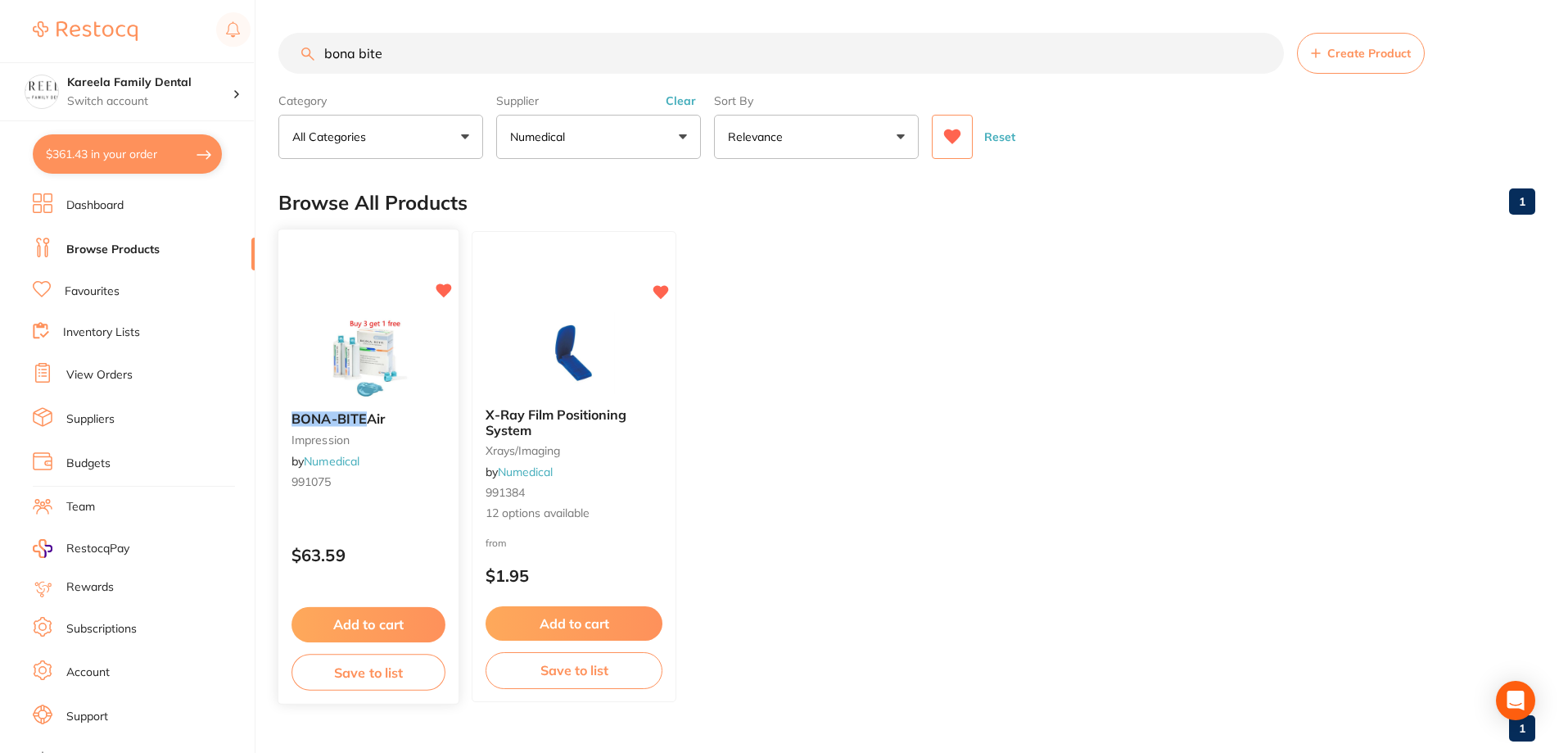
click at [376, 333] on img at bounding box center [368, 357] width 107 height 83
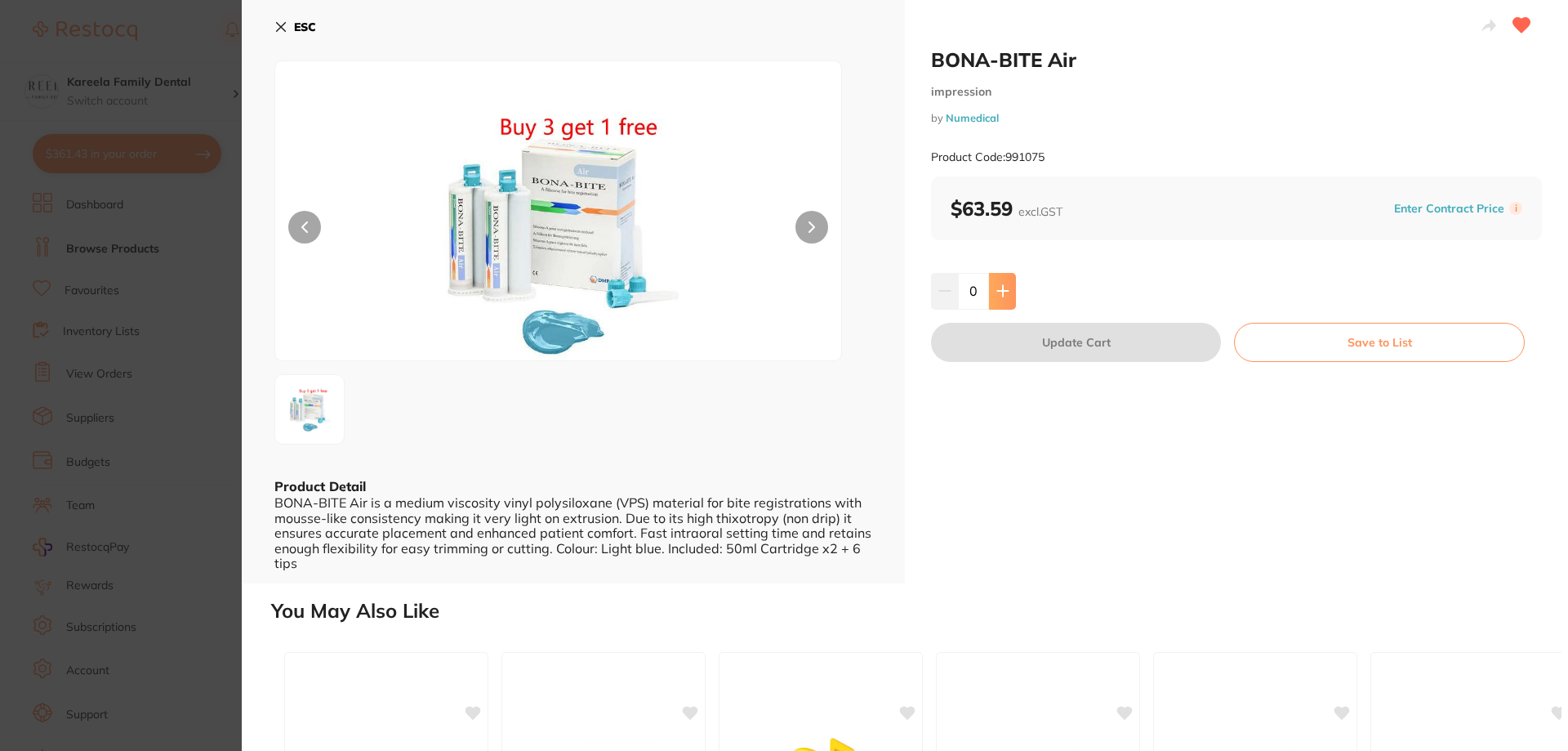
click at [992, 296] on button at bounding box center [1002, 290] width 27 height 36
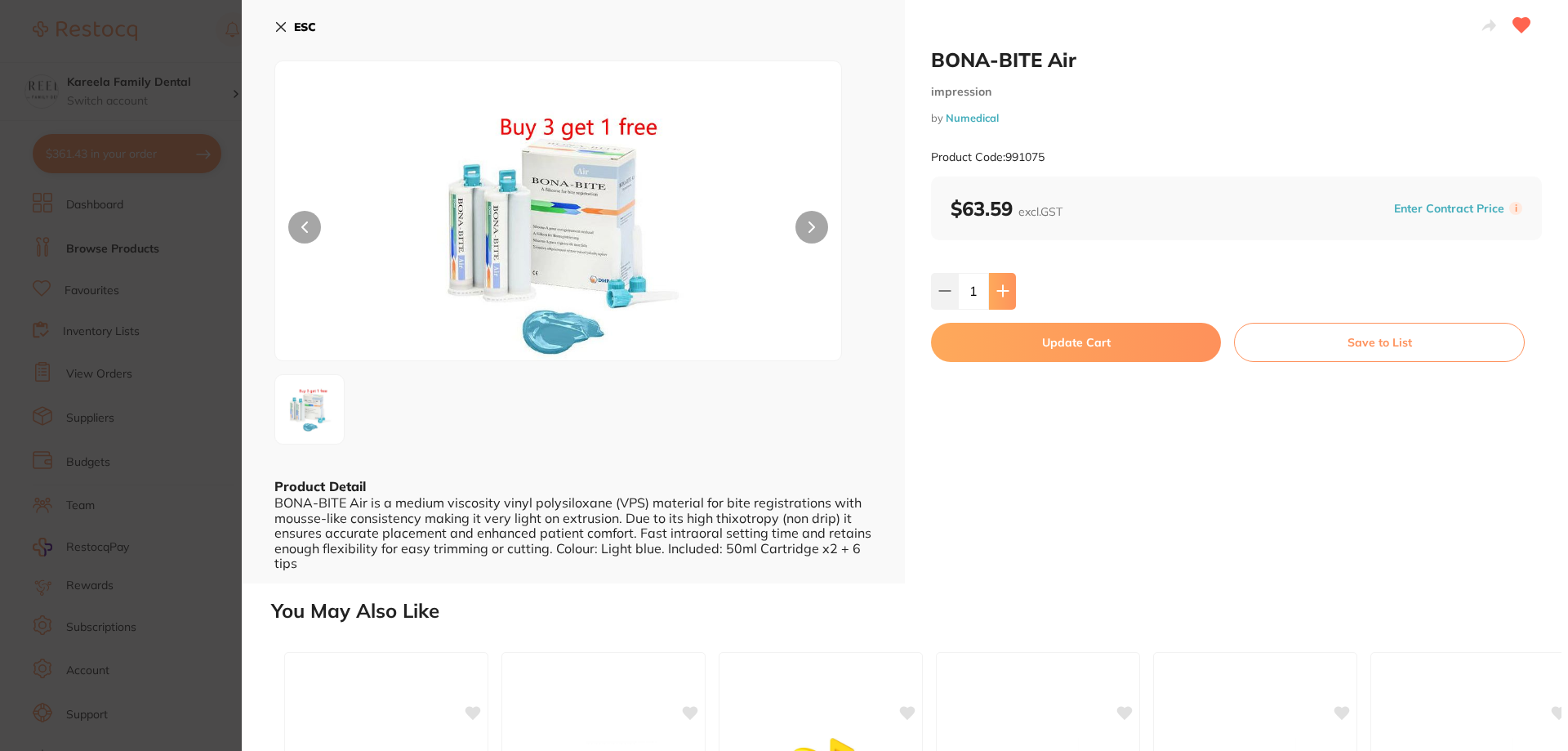
click at [992, 296] on button at bounding box center [1002, 290] width 27 height 36
type input "2"
click at [1074, 358] on button "Update Cart" at bounding box center [1076, 342] width 290 height 40
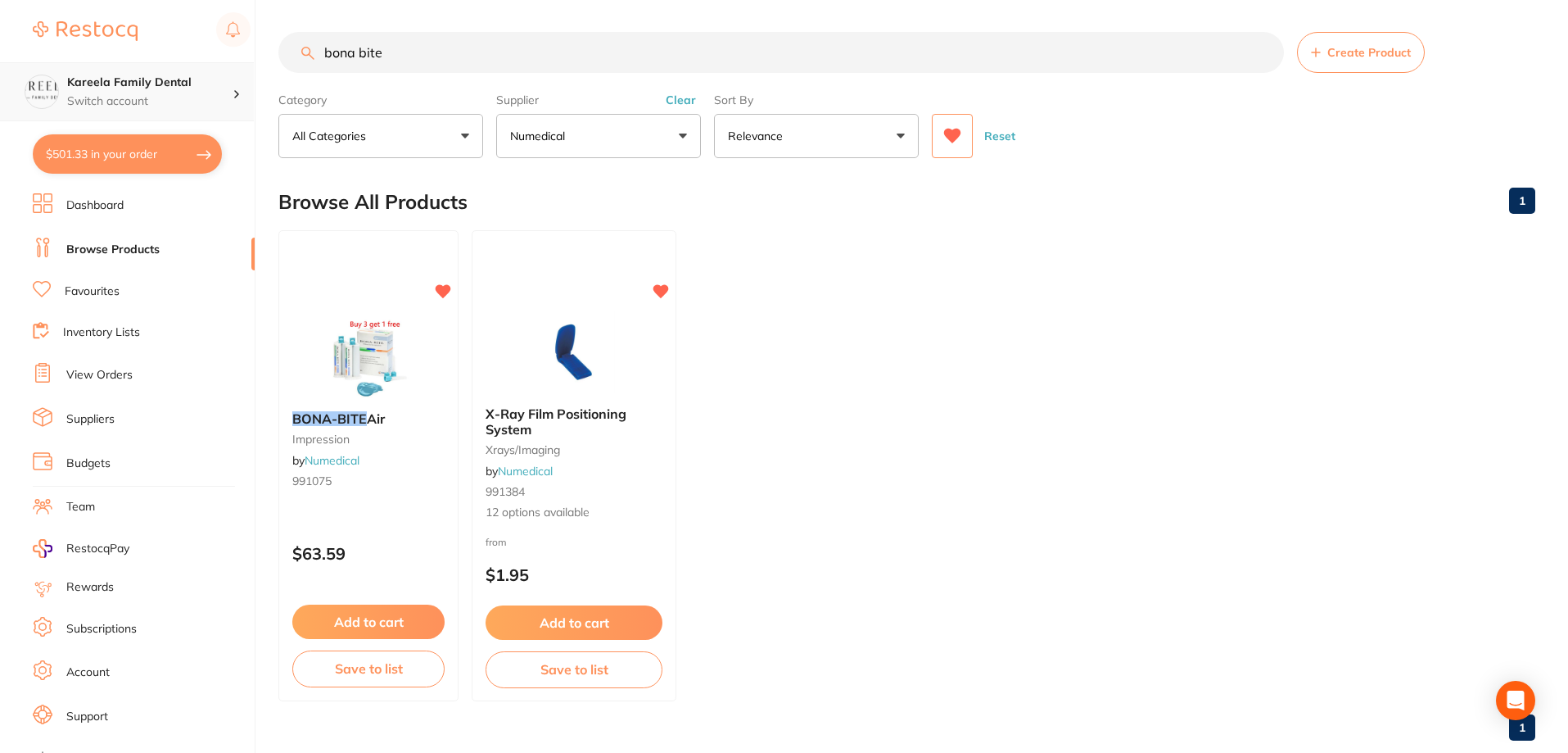
scroll to position [1, 0]
drag, startPoint x: 540, startPoint y: 58, endPoint x: 188, endPoint y: 62, distance: 352.0
click at [188, 62] on div "$501.33 Kareela Family Dental Switch account Kareela Family Dental $501.33 in y…" at bounding box center [784, 376] width 1568 height 753
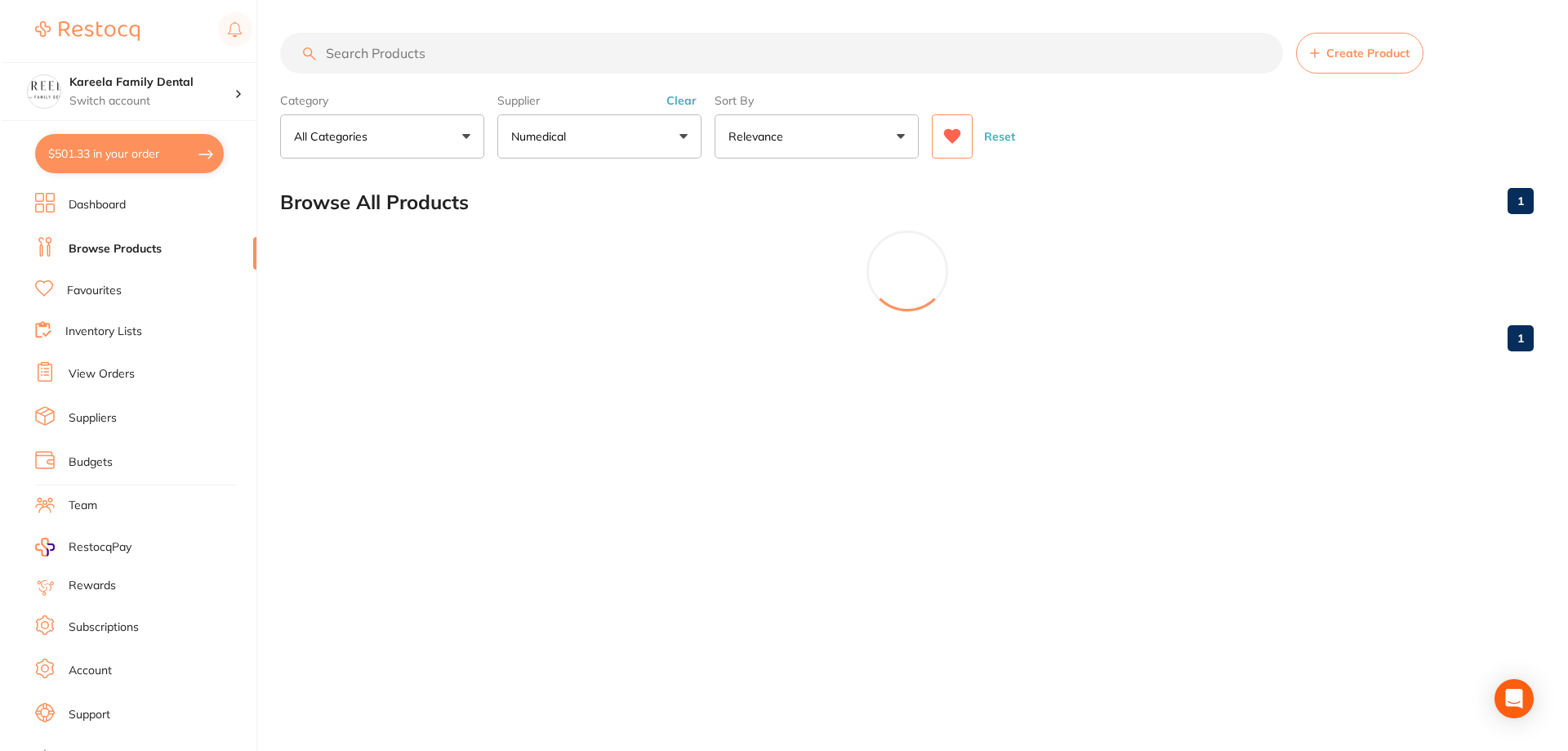
scroll to position [0, 0]
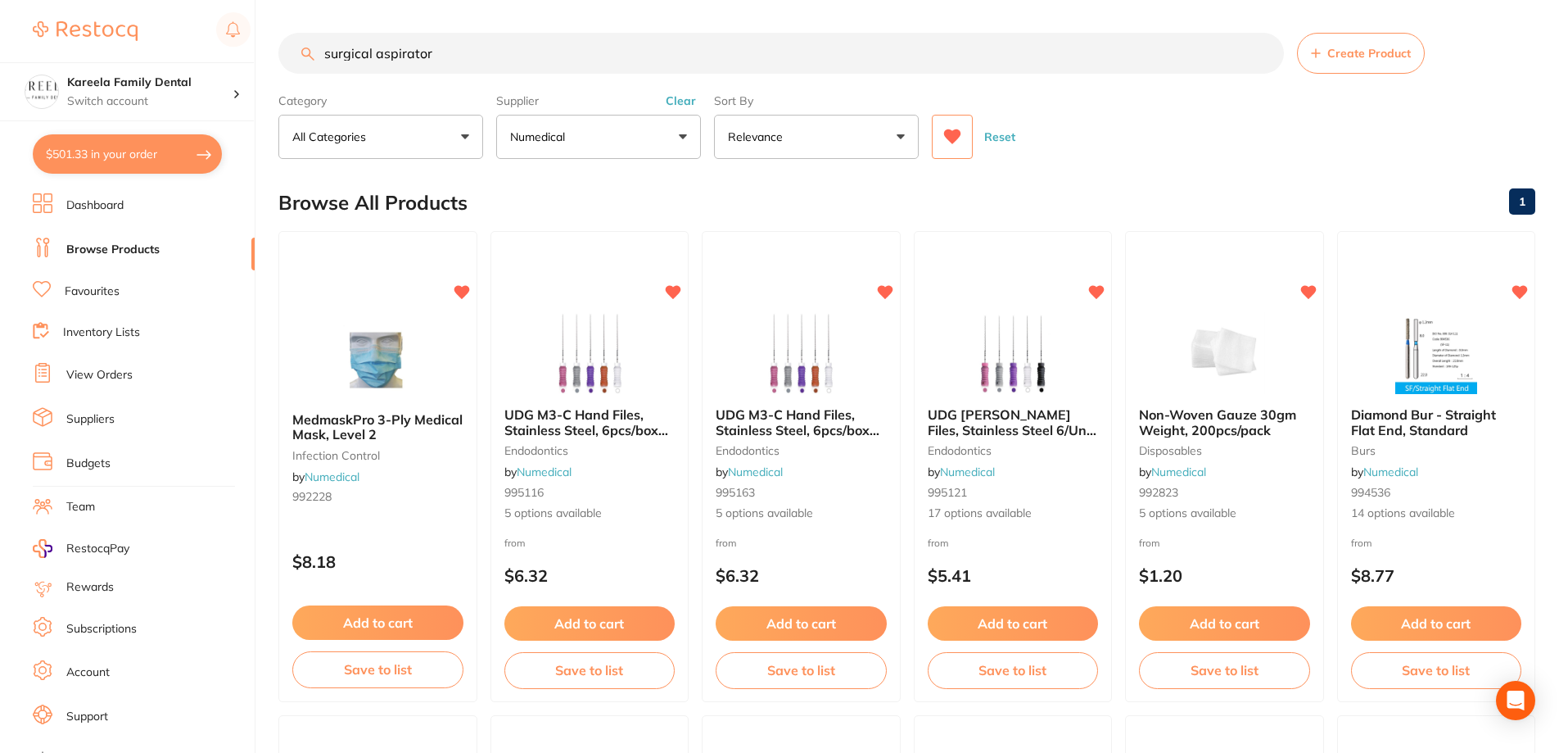
type input "surgical aspirator"
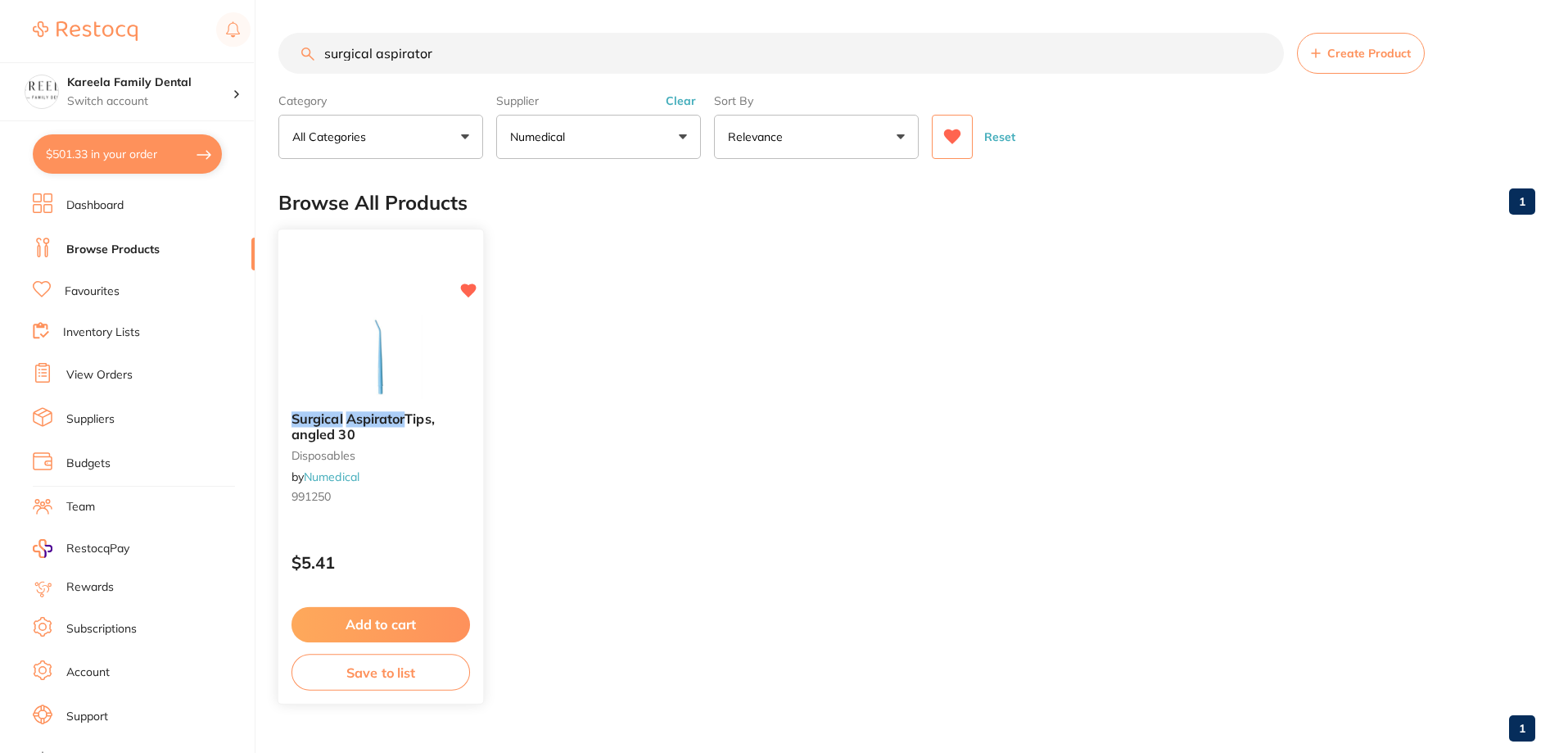
click at [376, 313] on div "Surgical Aspirator Tips, angled 30 disposables by Numedical 991250 $5.41 Add to…" at bounding box center [381, 467] width 208 height 476
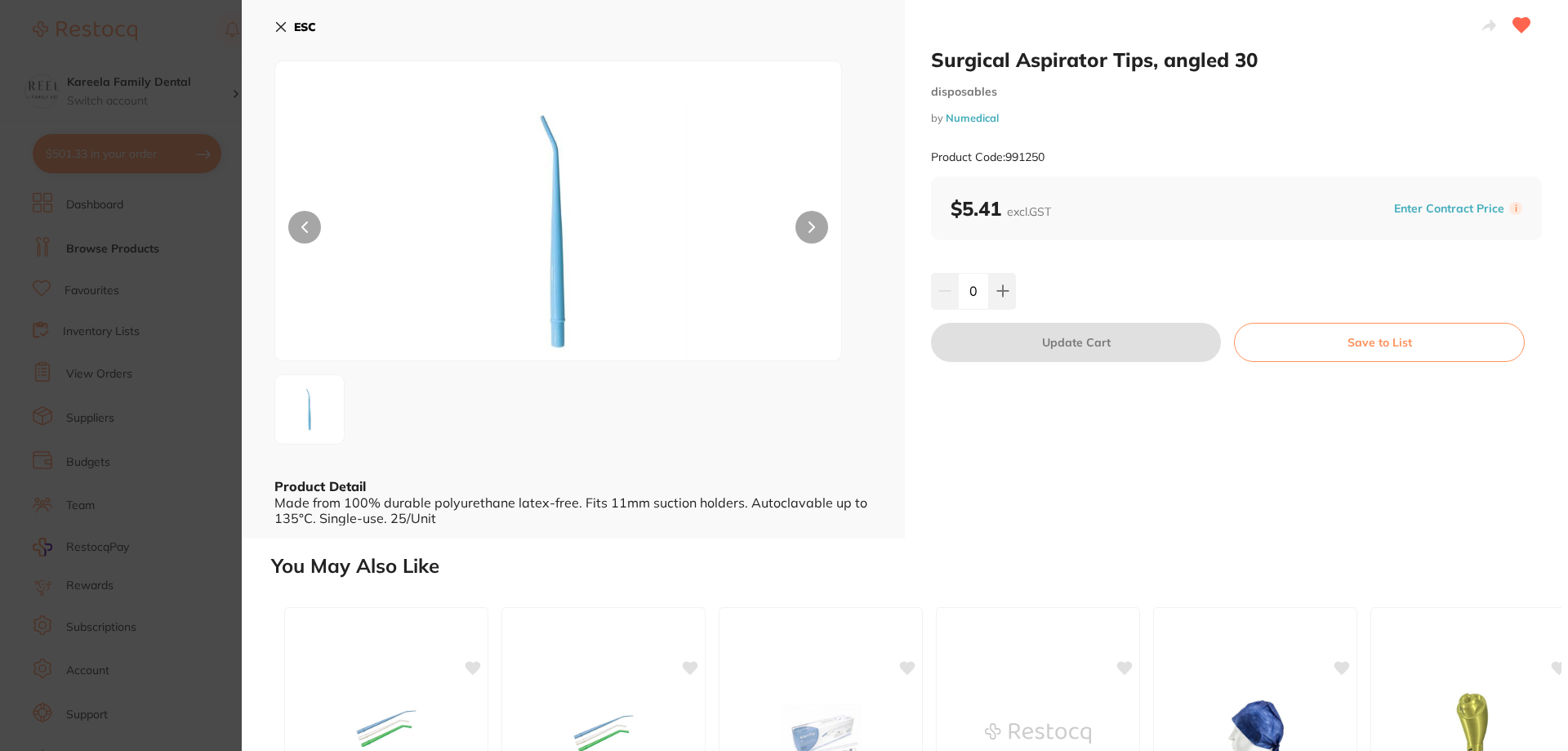
click at [1006, 298] on button at bounding box center [1002, 290] width 27 height 36
type input "1"
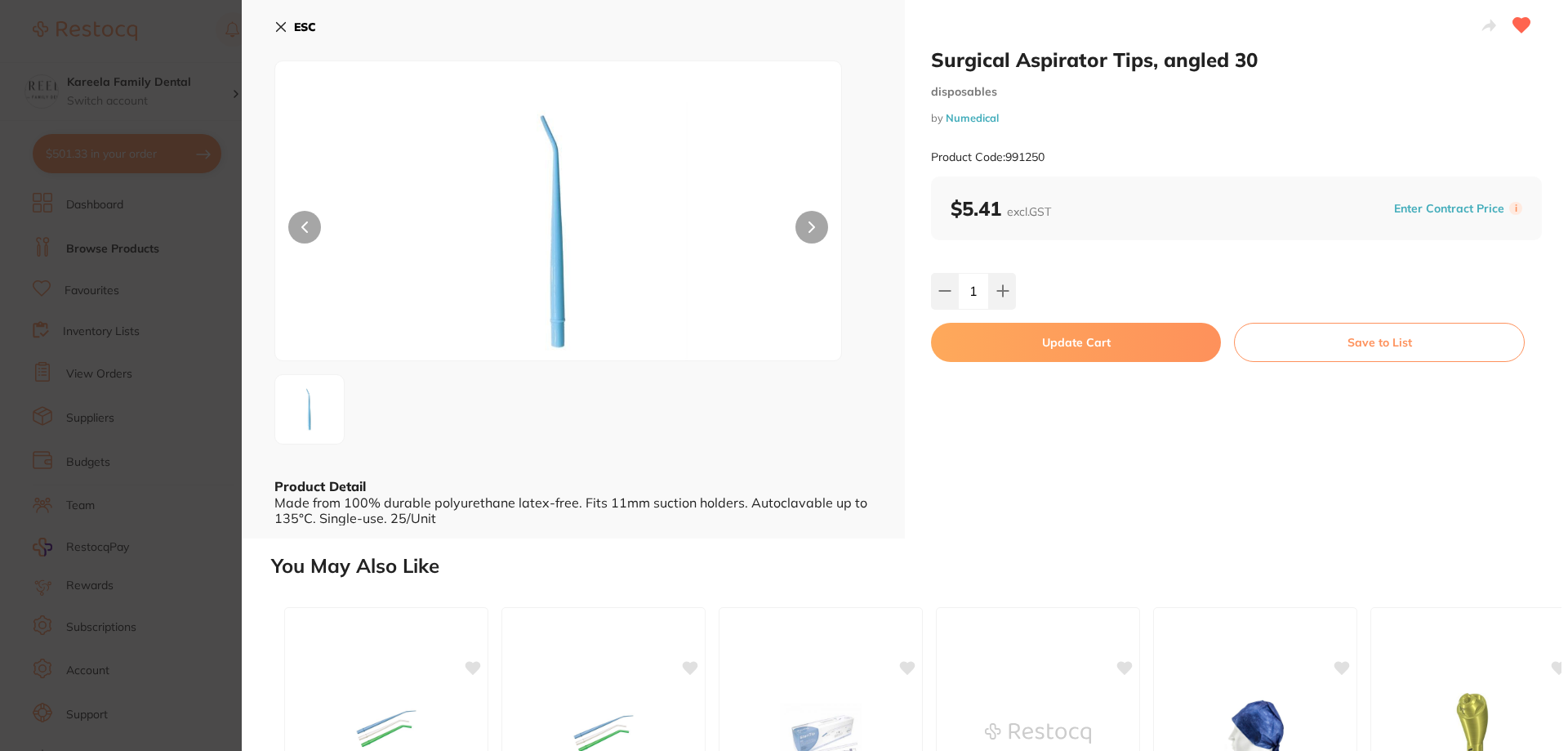
click at [1062, 358] on button "Update Cart" at bounding box center [1076, 342] width 290 height 40
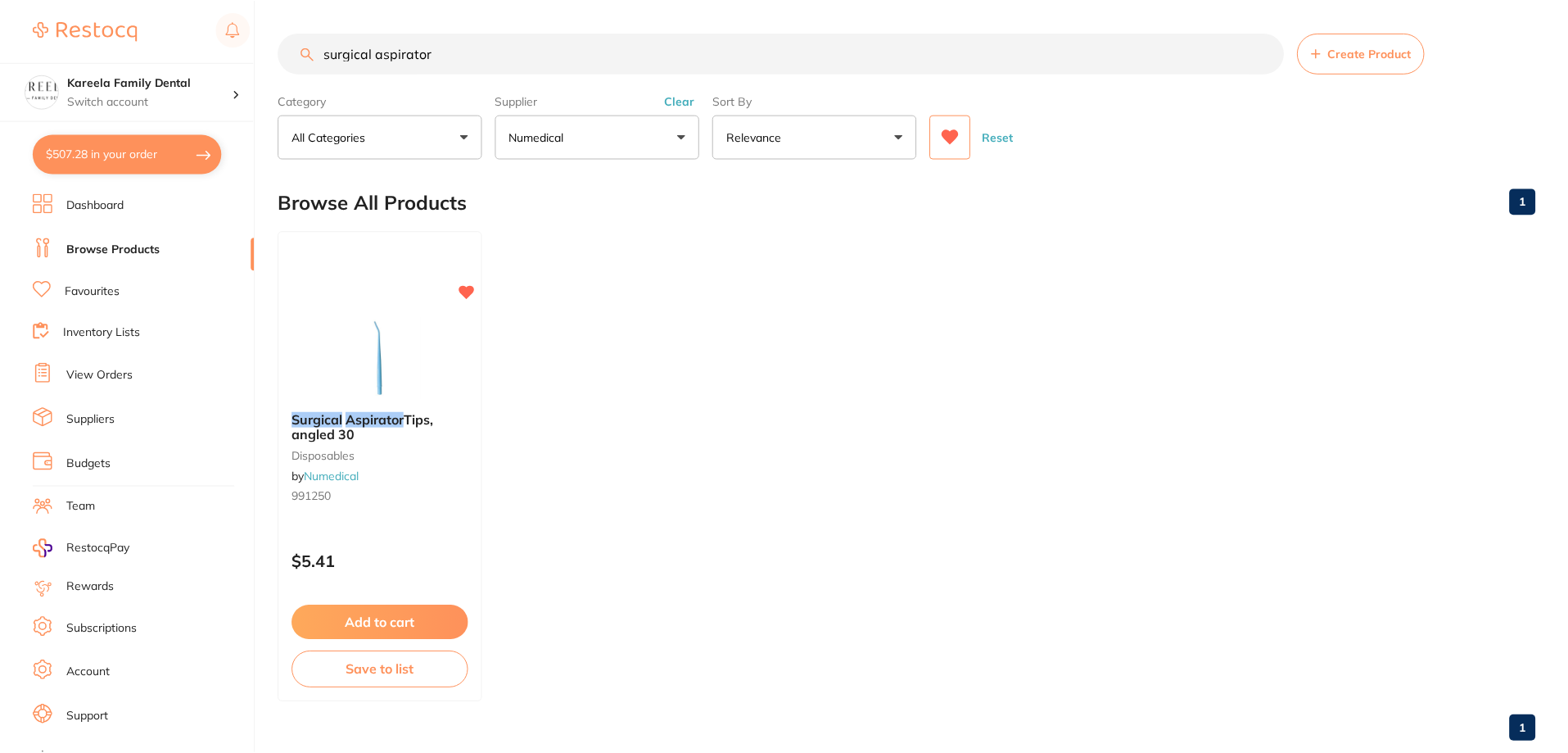
scroll to position [1, 0]
drag, startPoint x: 463, startPoint y: 51, endPoint x: 236, endPoint y: 46, distance: 227.1
click at [236, 46] on div "$507.28 Kareela Family Dental Switch account Kareela Family Dental $507.28 in y…" at bounding box center [784, 376] width 1568 height 753
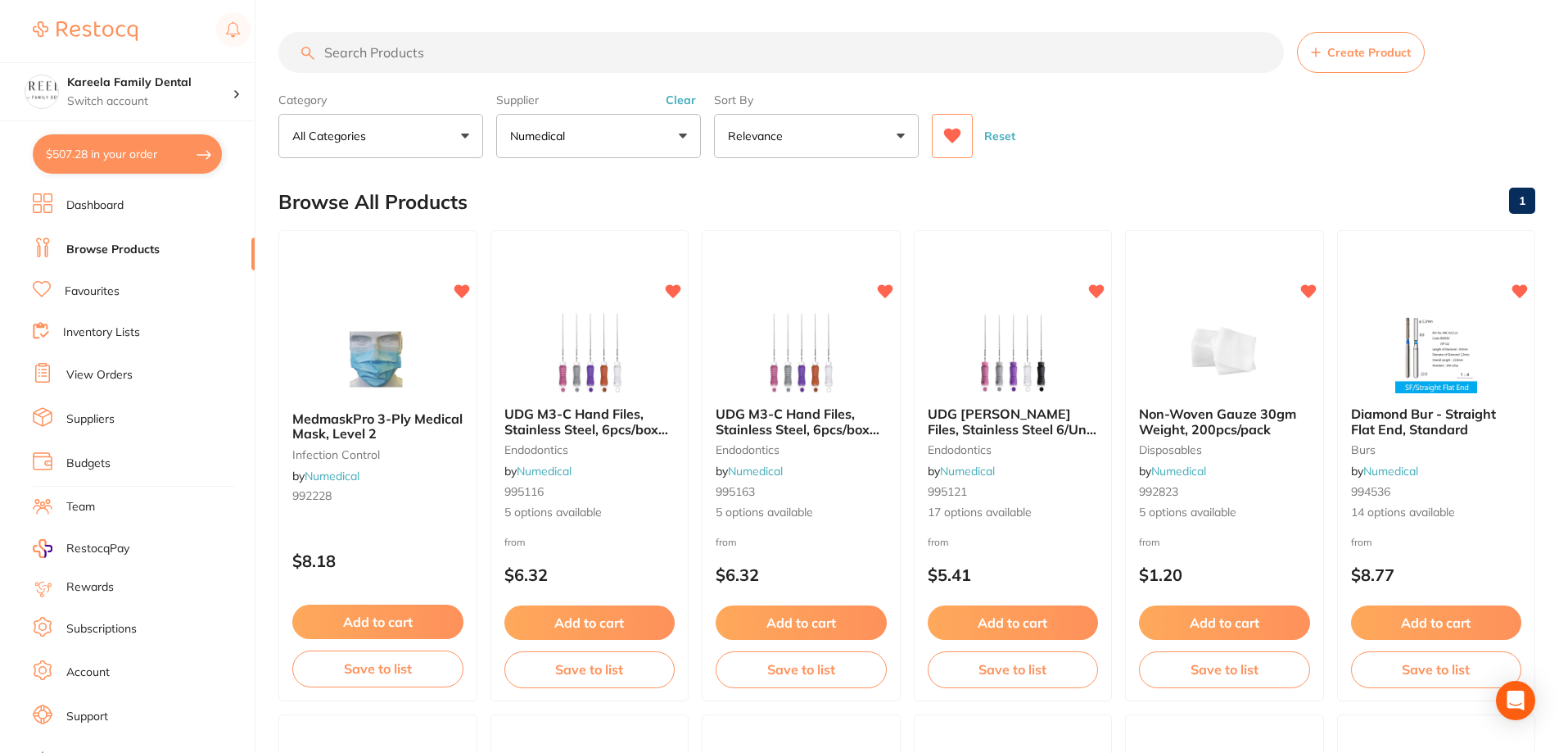
scroll to position [0, 0]
type input "micro applicators"
